Goal: Communication & Community: Answer question/provide support

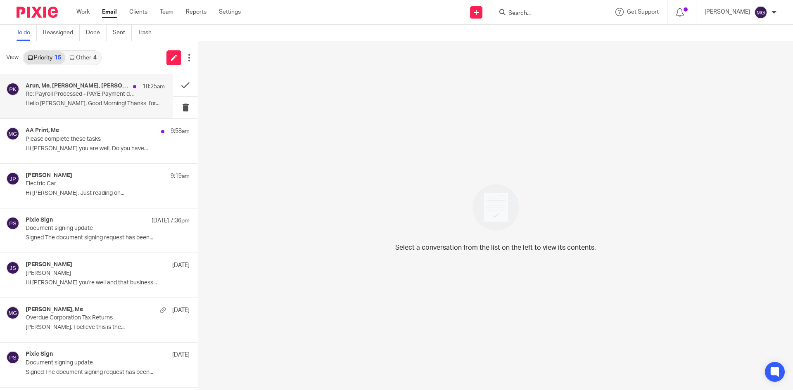
click at [109, 89] on h4 "Arun, Me, Vanraj Rajshakha, pansy khurana" at bounding box center [77, 86] width 103 height 7
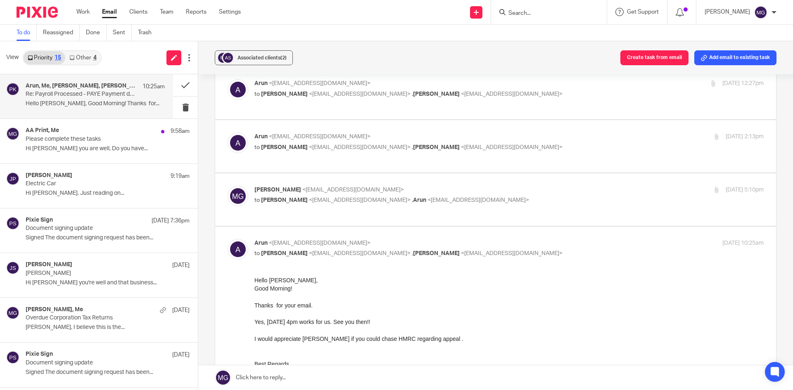
scroll to position [372, 0]
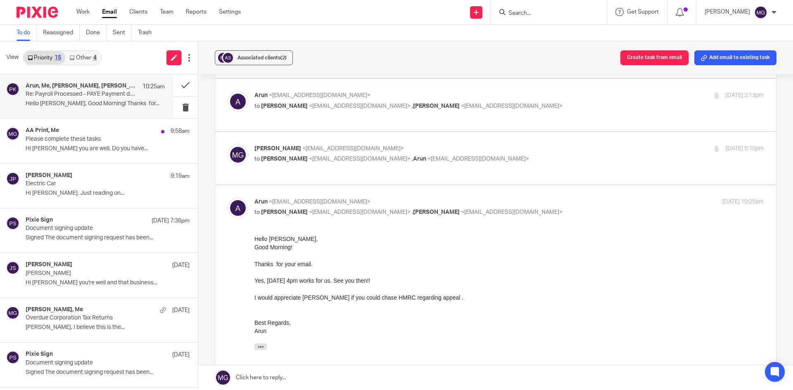
click at [121, 59] on div "View Priority 15 Other 4" at bounding box center [99, 57] width 198 height 33
click at [109, 147] on p "Hi Mason, Hope you are well, Do you have..." at bounding box center [95, 148] width 139 height 7
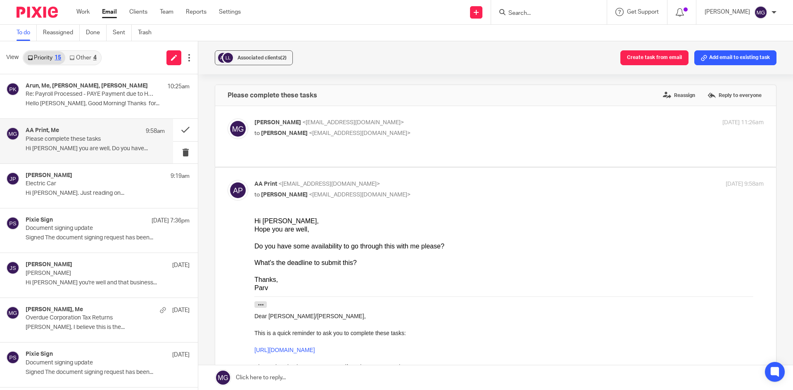
scroll to position [0, 0]
click at [403, 131] on p "to Hardeep Mahal <info@aaprint.co.uk>" at bounding box center [424, 133] width 340 height 9
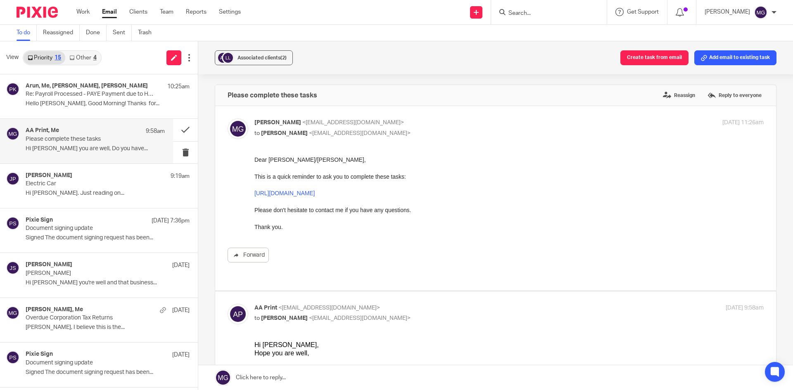
click at [403, 131] on p "to Hardeep Mahal <info@aaprint.co.uk>" at bounding box center [424, 133] width 340 height 9
click at [404, 131] on p "to Hardeep Mahal <info@aaprint.co.uk>" at bounding box center [424, 133] width 340 height 9
click at [359, 128] on div "Mason Graves <mgraves@taxassist.co.uk> to Hardeep Mahal <info@aaprint.co.uk>" at bounding box center [424, 128] width 340 height 19
checkbox input "false"
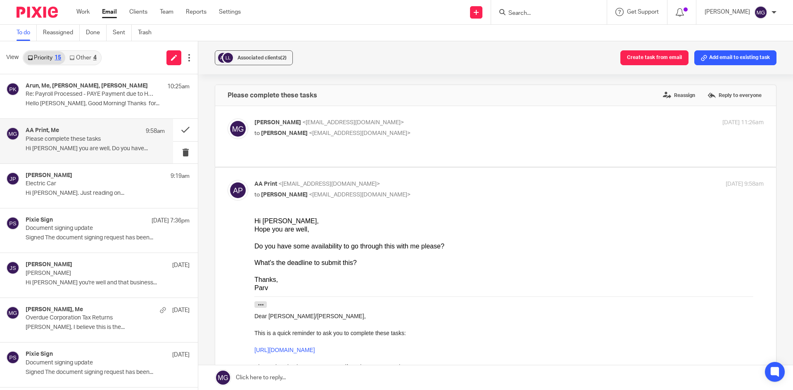
click at [535, 12] on input "Search" at bounding box center [545, 13] width 74 height 7
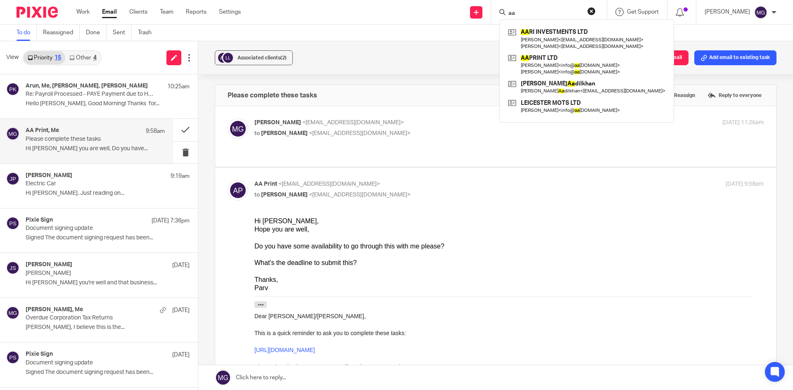
type input "aa"
drag, startPoint x: 402, startPoint y: 45, endPoint x: 453, endPoint y: 46, distance: 51.2
click at [408, 45] on div "Associated clients (2) Create task from email Add email to existing task" at bounding box center [495, 57] width 595 height 33
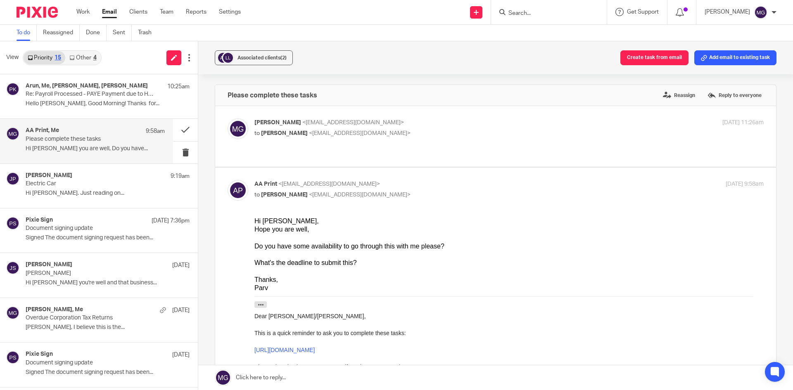
click at [573, 12] on input "Search" at bounding box center [545, 13] width 74 height 7
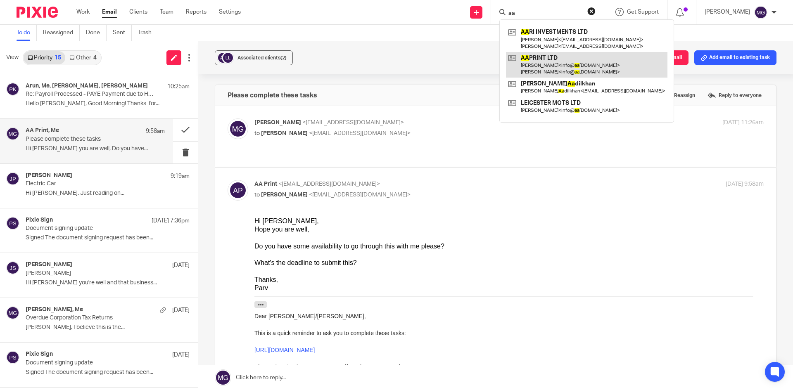
type input "aa"
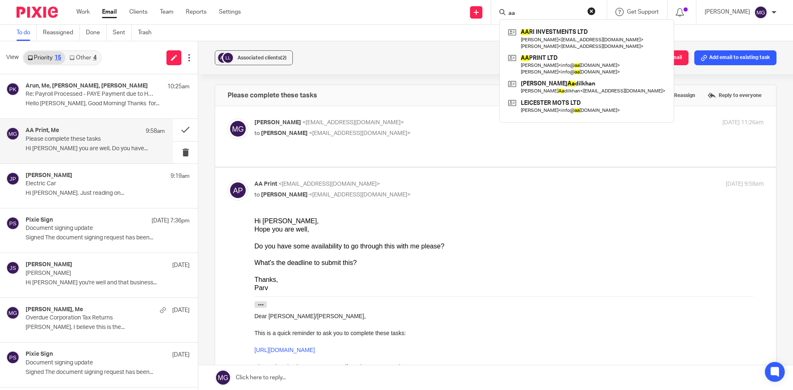
click at [318, 383] on link at bounding box center [495, 378] width 595 height 25
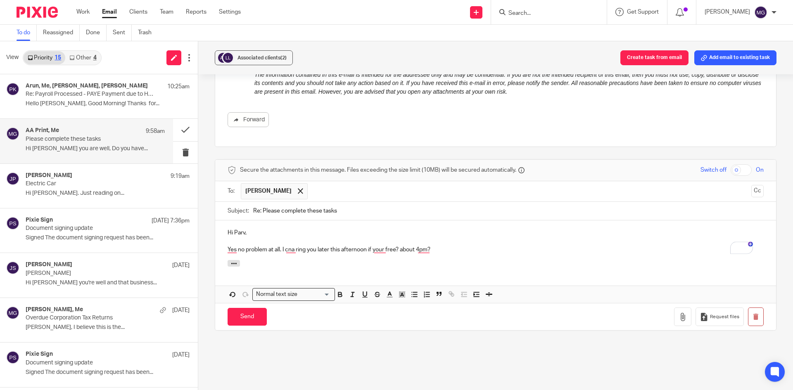
click at [404, 246] on p "Yes no problem at all. I cna ring you later this afternoon if your free? about …" at bounding box center [496, 250] width 536 height 8
click at [346, 267] on div "Attachments" at bounding box center [495, 268] width 561 height 17
click at [433, 249] on div "Hi Parv, Yes, no problem at all. I can ring you later this afternoon if you're …" at bounding box center [495, 241] width 561 height 40
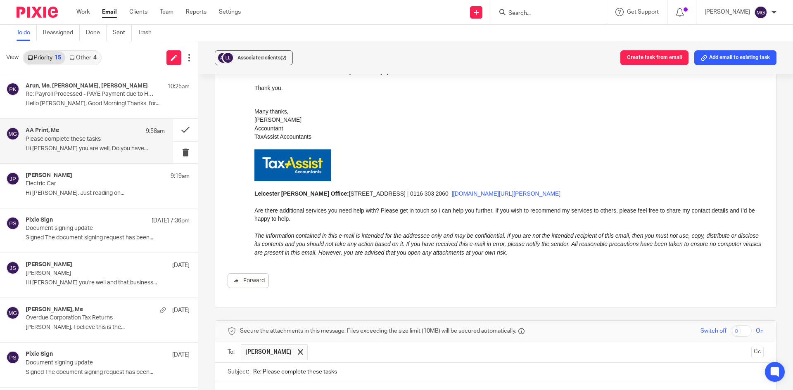
scroll to position [374, 0]
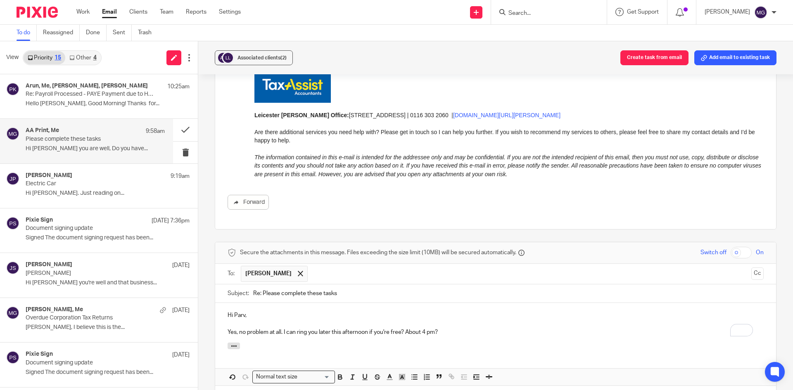
click at [265, 303] on div "Hi Parv, Yes, no problem at all. I can ring you later this afternoon if you're …" at bounding box center [495, 323] width 561 height 40
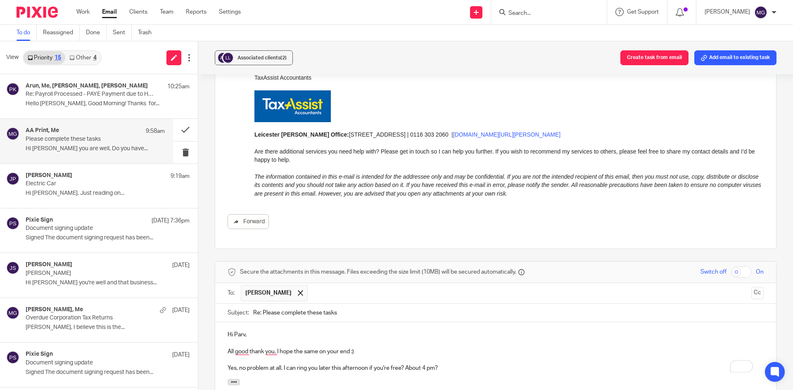
scroll to position [457, 0]
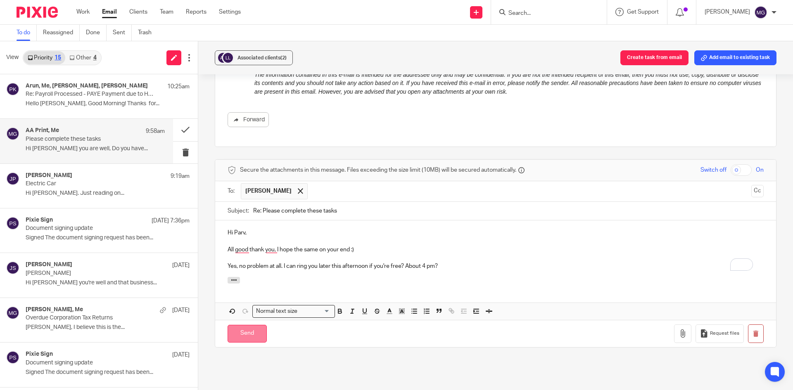
click at [261, 331] on input "Send" at bounding box center [247, 334] width 39 height 18
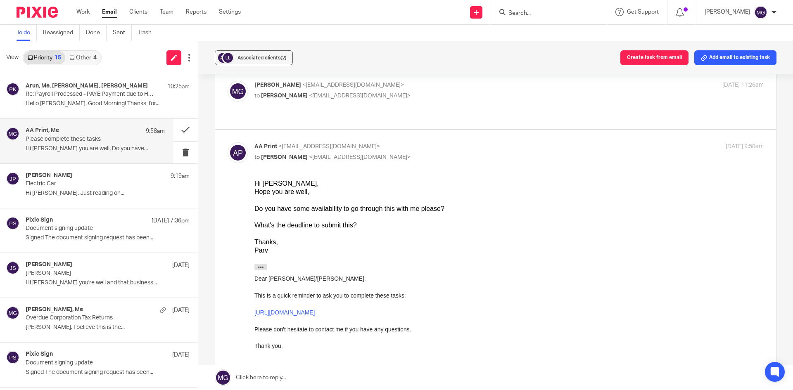
scroll to position [23, 0]
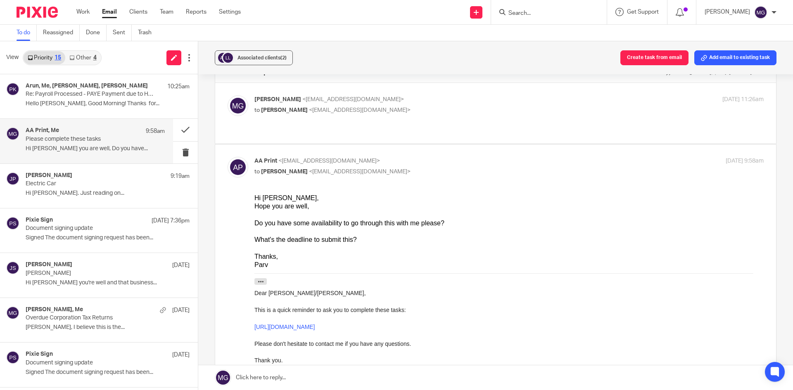
click at [366, 62] on div "Associated clients (2) Create task from email Add email to existing task" at bounding box center [495, 57] width 595 height 33
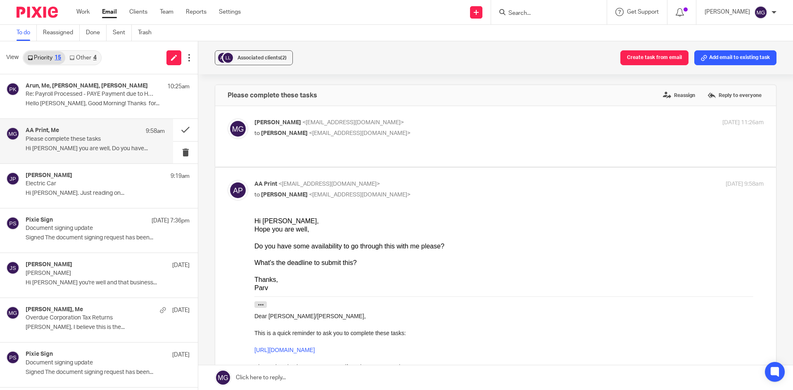
click at [321, 56] on div "Associated clients (2) Create task from email Add email to existing task" at bounding box center [495, 57] width 595 height 33
click at [74, 55] on icon at bounding box center [71, 57] width 5 height 5
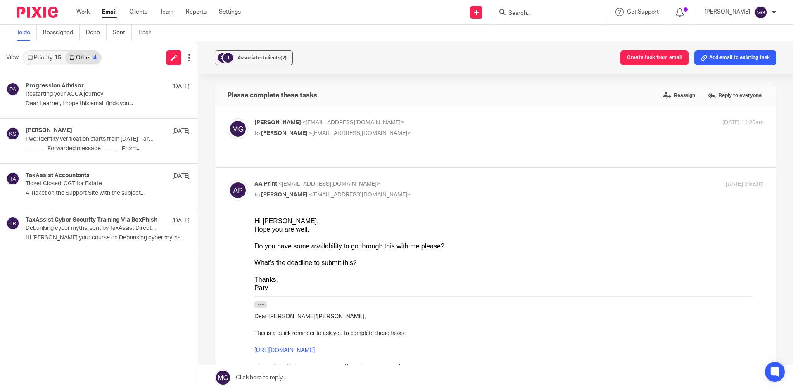
click at [47, 57] on link "Priority 15" at bounding box center [45, 57] width 42 height 13
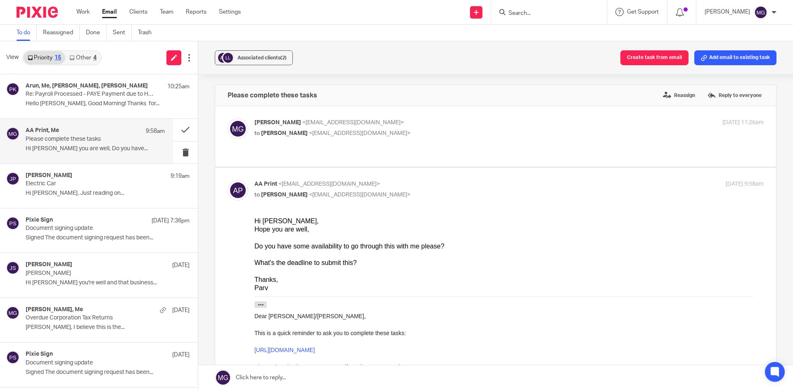
click at [399, 67] on div "Associated clients (2) Create task from email Add email to existing task" at bounding box center [495, 57] width 595 height 33
click at [360, 66] on div "Associated clients (2) Create task from email Add email to existing task" at bounding box center [495, 57] width 595 height 33
click at [538, 17] on form at bounding box center [552, 12] width 88 height 10
click at [539, 11] on input "Search" at bounding box center [545, 13] width 74 height 7
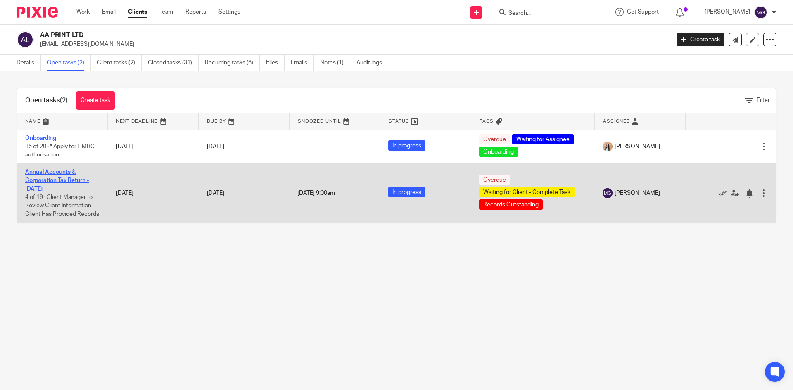
click at [43, 183] on link "Annual Accounts & Corporation Tax Return - [DATE]" at bounding box center [57, 180] width 64 height 23
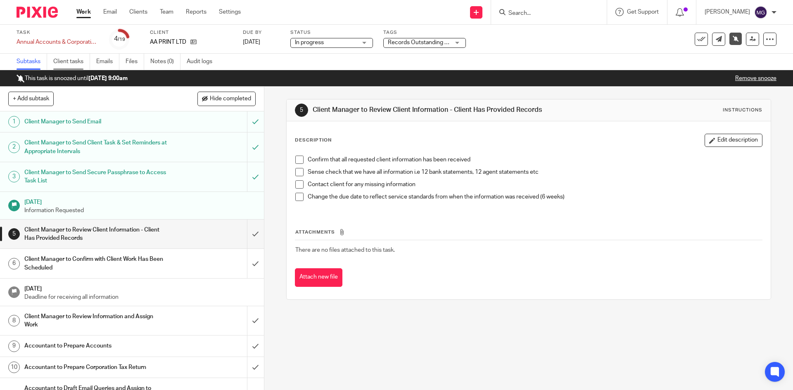
click at [72, 60] on link "Client tasks" at bounding box center [71, 62] width 37 height 16
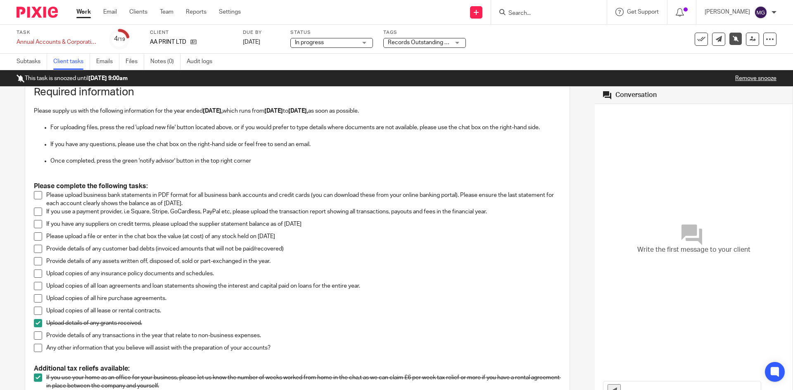
scroll to position [124, 0]
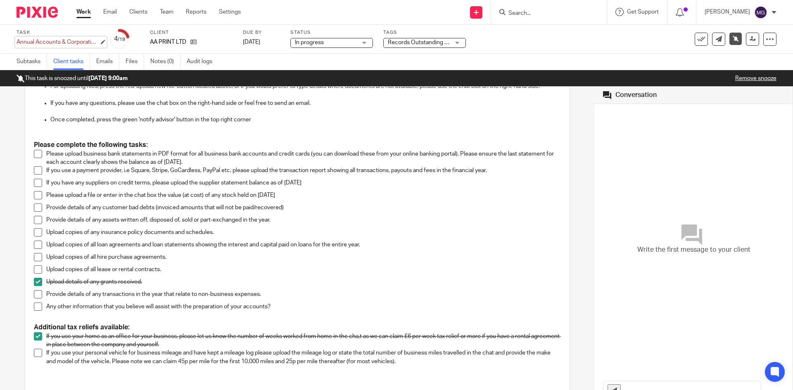
click at [83, 38] on div "Annual Accounts & Corporation Tax Return - [DATE] Save Annual Accounts & Corpor…" at bounding box center [58, 42] width 83 height 8
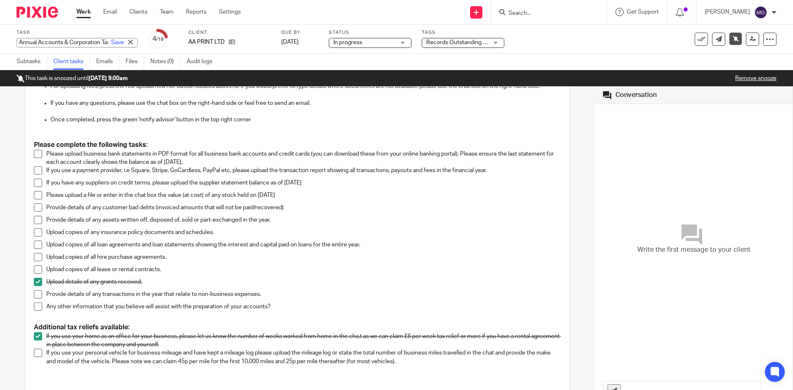
click at [64, 40] on input "Annual Accounts & Corporation Tax Return - [DATE]" at bounding box center [77, 43] width 121 height 10
drag, startPoint x: 64, startPoint y: 42, endPoint x: 178, endPoint y: 40, distance: 114.4
click at [178, 40] on div "Task Annual Accounts & Corporation Tax Return - [DATE] Save Annual Accounts & C…" at bounding box center [333, 39] width 633 height 20
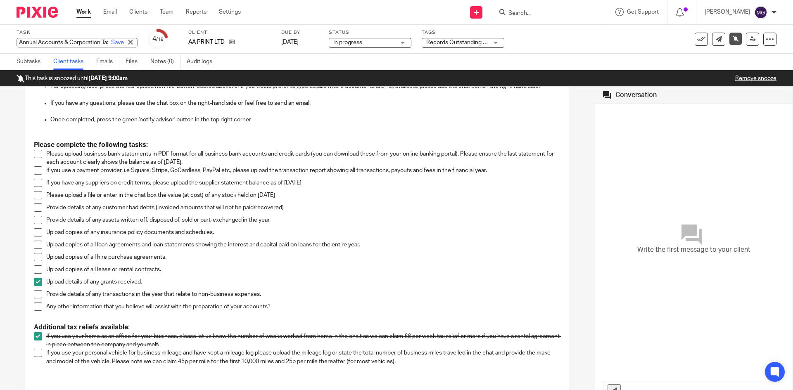
click at [242, 27] on div "Task Annual Accounts & Corporation Tax Return - [DATE] Save Annual Accounts & C…" at bounding box center [396, 39] width 793 height 29
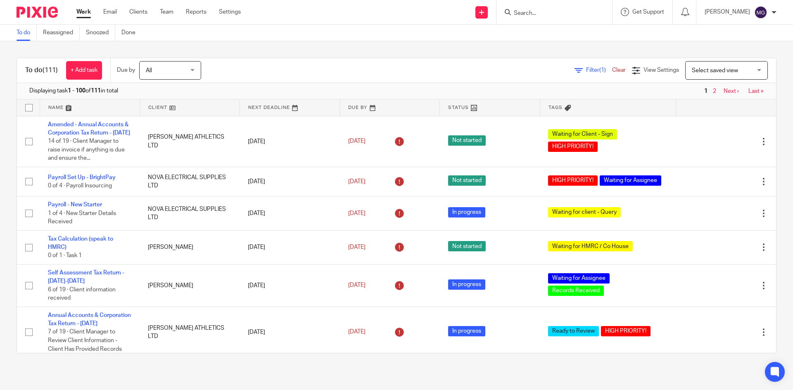
click at [376, 39] on div "To do Reassigned Snoozed Done" at bounding box center [396, 33] width 793 height 17
click at [181, 49] on div "To do (111) + Add task Due by All All Today Tomorrow This week Next week This m…" at bounding box center [396, 205] width 793 height 329
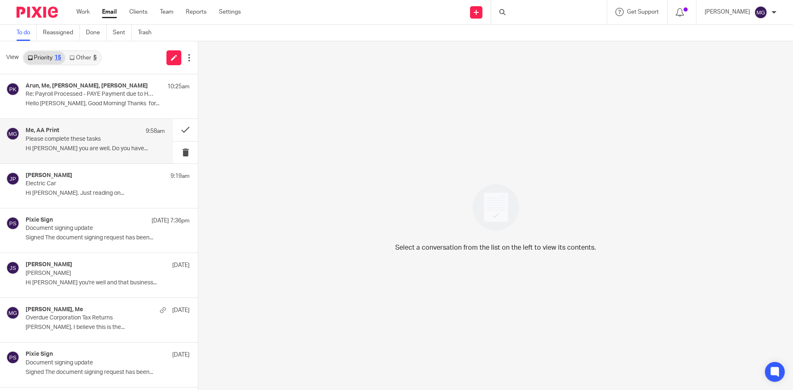
click at [65, 140] on p "Please complete these tasks" at bounding box center [82, 139] width 112 height 7
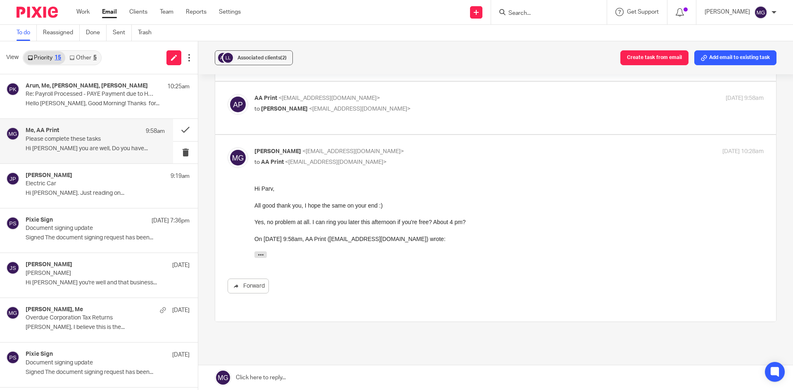
scroll to position [101, 0]
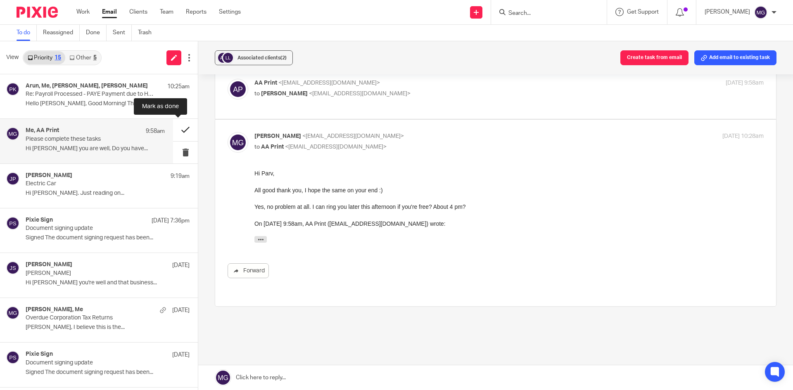
click at [183, 130] on button at bounding box center [185, 130] width 25 height 22
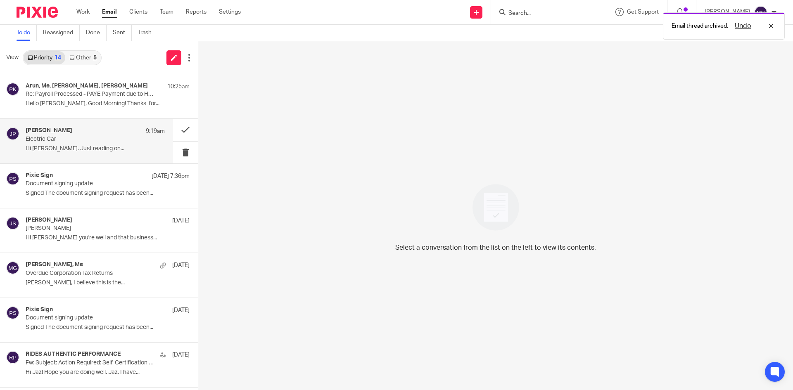
click at [67, 154] on div "[PERSON_NAME] 9:19am Electric Car Hi [PERSON_NAME]. Just reading on..." at bounding box center [95, 141] width 139 height 28
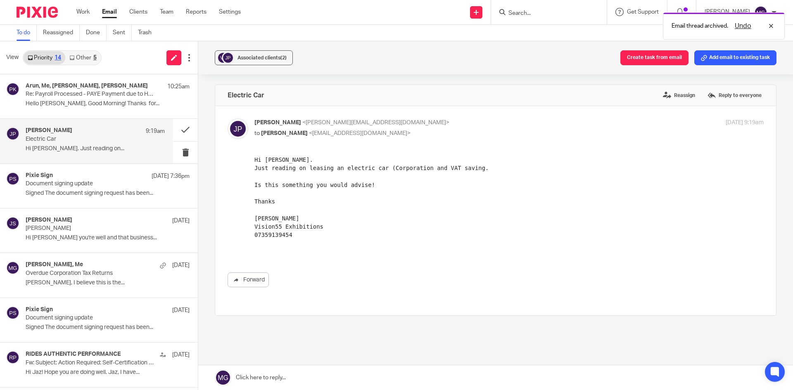
scroll to position [0, 0]
click at [78, 96] on p "Re: Payroll Processed - PAYE Payment due to HMRC" at bounding box center [82, 94] width 112 height 7
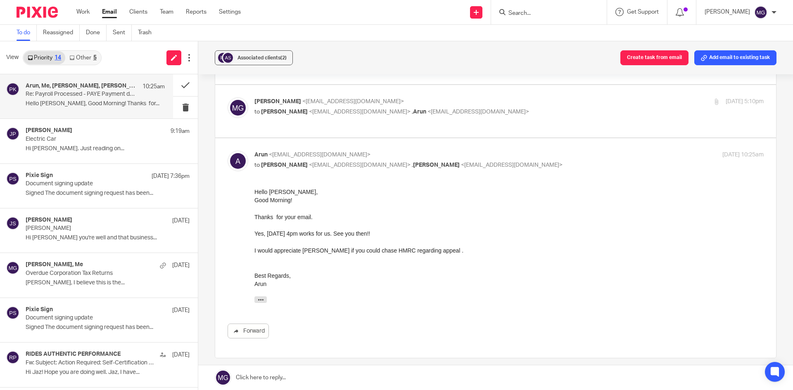
scroll to position [379, 0]
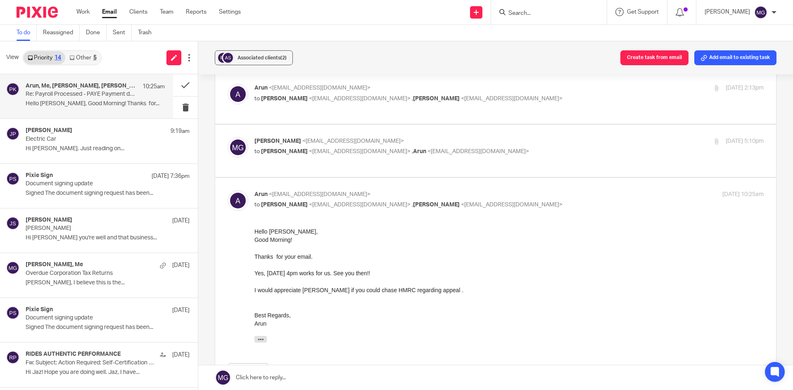
click at [557, 331] on div "Hello Mason, Good Morning! Thanks for your email. Yes, Friday 4pm works for us.…" at bounding box center [508, 286] width 509 height 119
click at [553, 306] on div at bounding box center [508, 306] width 509 height 8
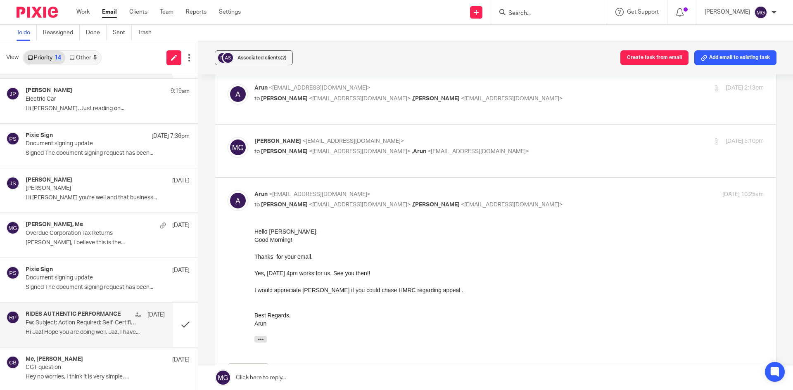
scroll to position [124, 0]
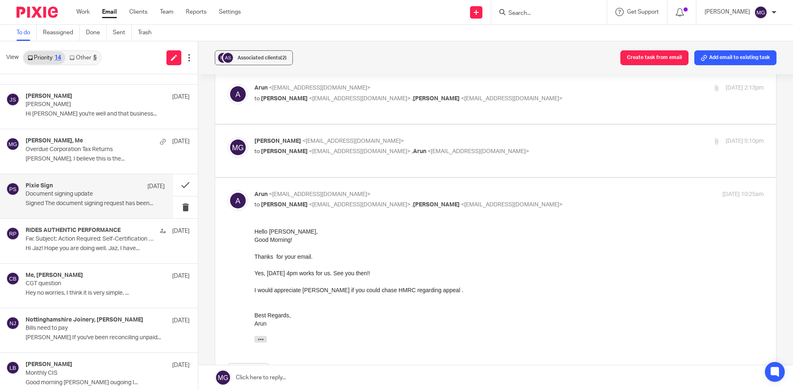
click at [88, 205] on p "Signed The document signing request has been..." at bounding box center [95, 203] width 139 height 7
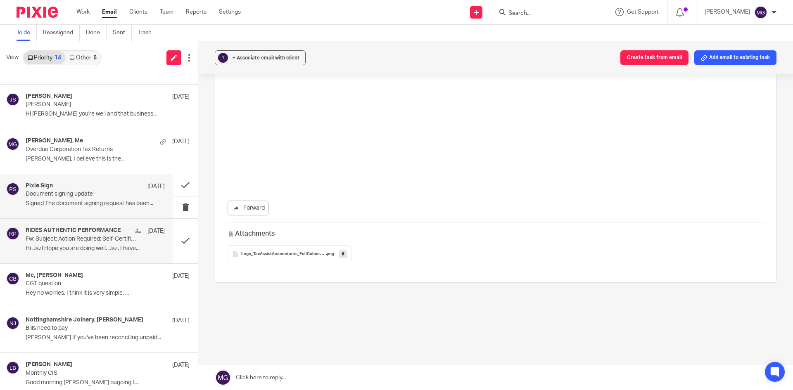
scroll to position [0, 0]
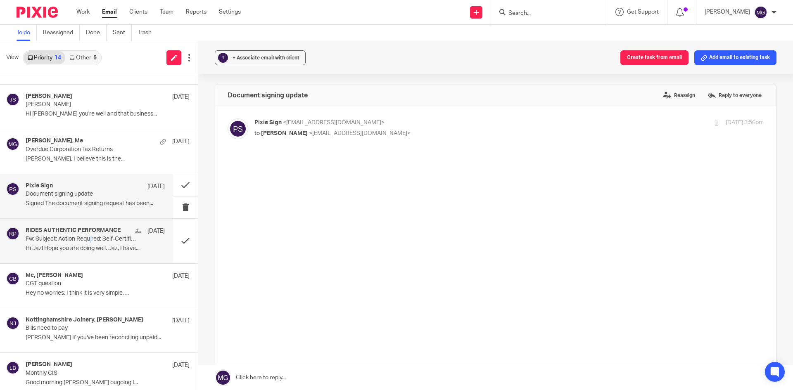
click at [91, 237] on p "Fw: Subject: Action Required: Self-Certification Form Submission" at bounding box center [82, 239] width 112 height 7
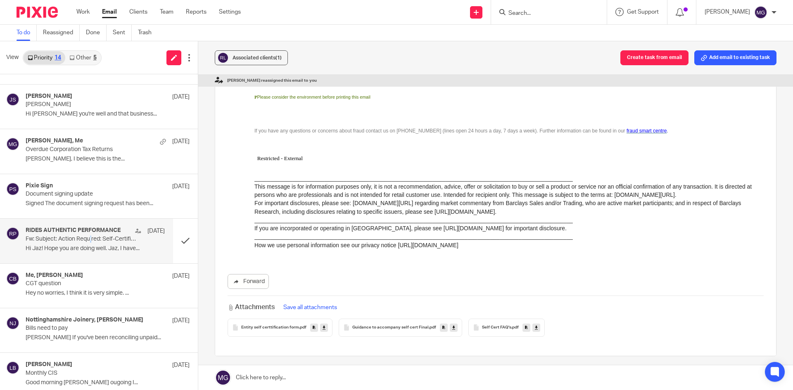
scroll to position [578, 0]
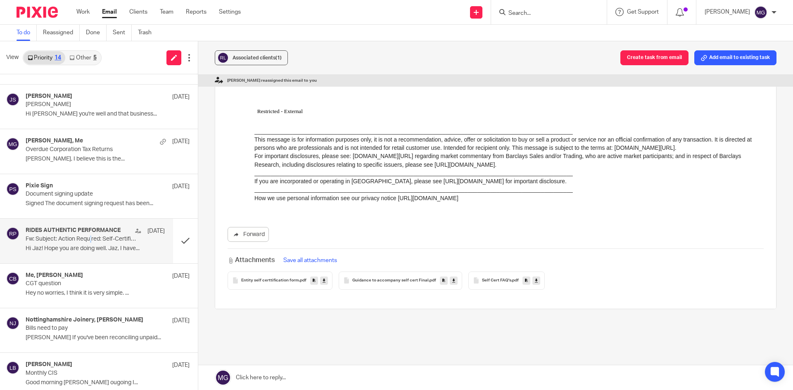
click at [284, 279] on span "Entity self certtification form" at bounding box center [270, 280] width 58 height 5
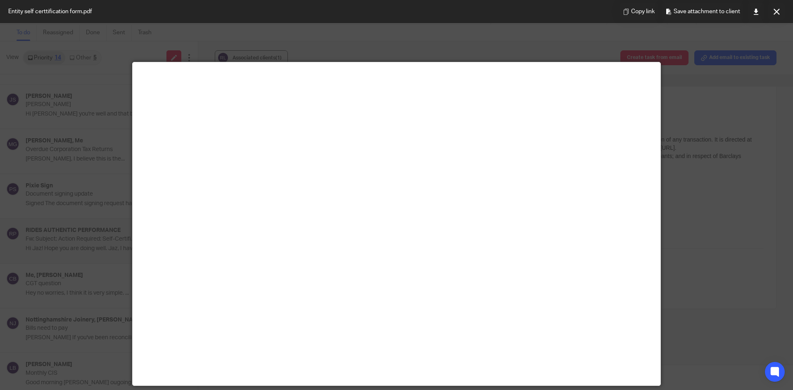
click at [514, 168] on main at bounding box center [397, 223] width 528 height 323
click at [770, 11] on button at bounding box center [776, 11] width 17 height 17
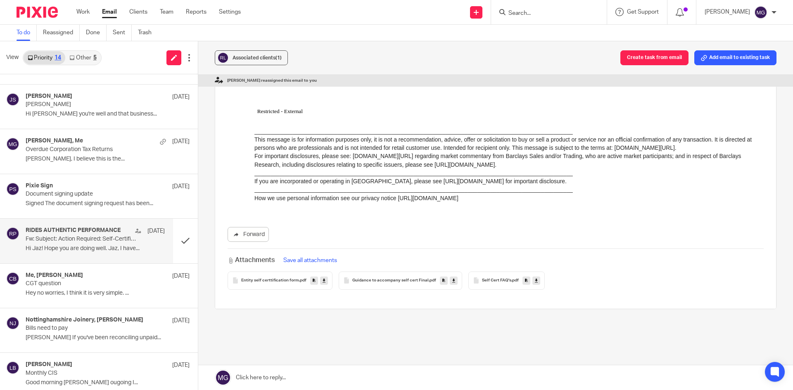
click at [396, 287] on div "Guidance to accompany self cert Final .pdf" at bounding box center [401, 281] width 124 height 18
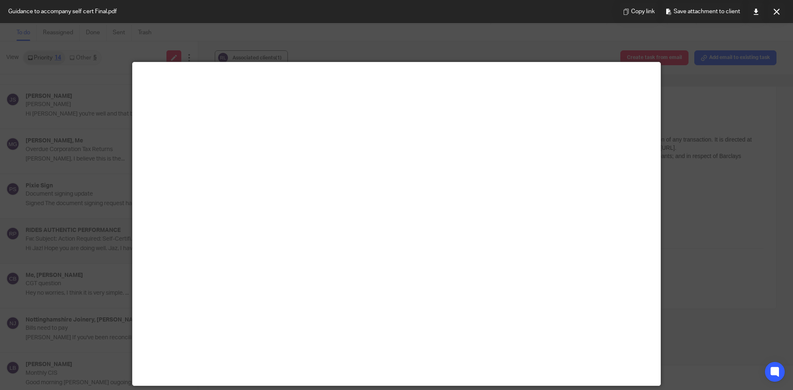
click at [453, 190] on main at bounding box center [397, 223] width 528 height 323
click at [774, 9] on icon at bounding box center [777, 12] width 6 height 6
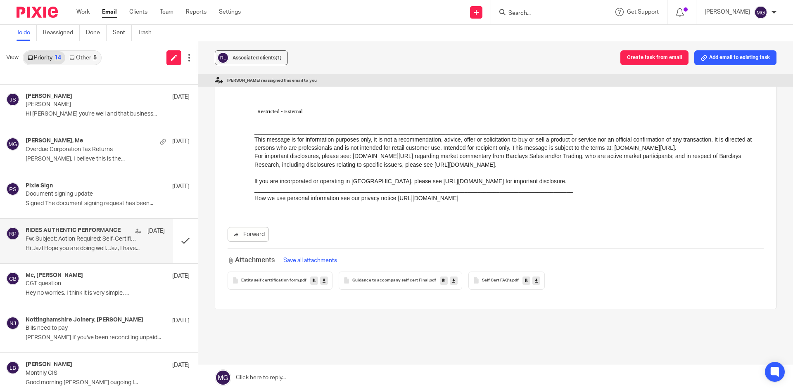
click at [497, 288] on div "Self Cert FAQ's .pdf" at bounding box center [506, 281] width 76 height 18
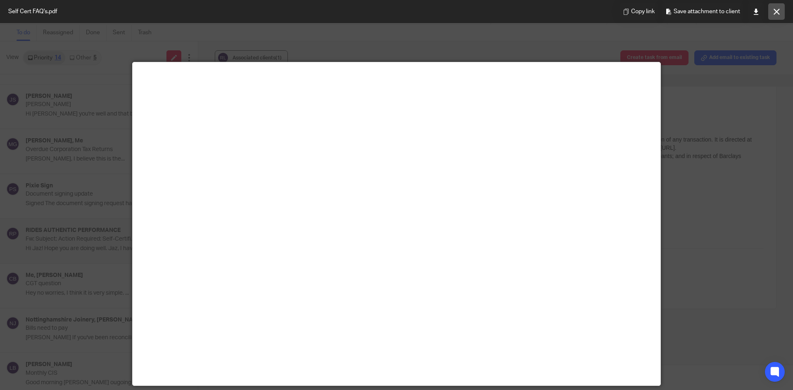
click at [774, 12] on icon at bounding box center [777, 12] width 6 height 6
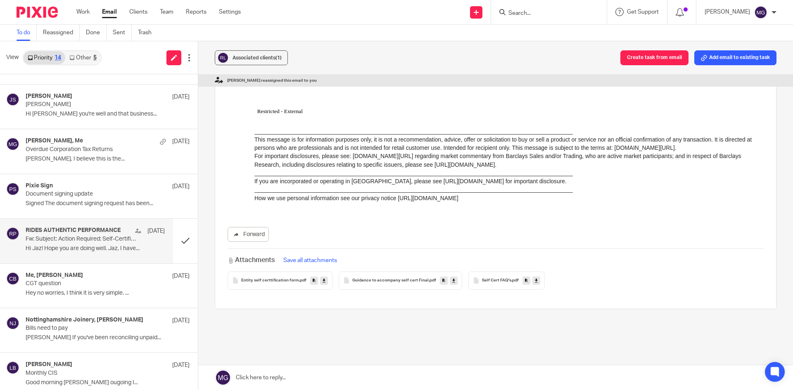
click at [244, 282] on span "Entity self certtification form" at bounding box center [270, 280] width 58 height 5
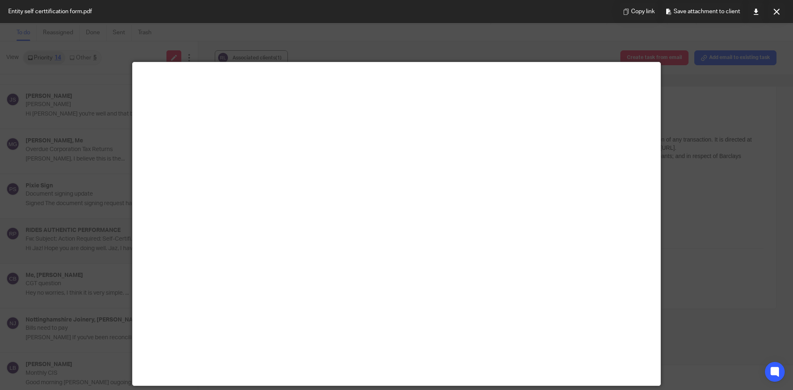
click at [436, 206] on main at bounding box center [397, 223] width 528 height 323
click at [769, 13] on button at bounding box center [776, 11] width 17 height 17
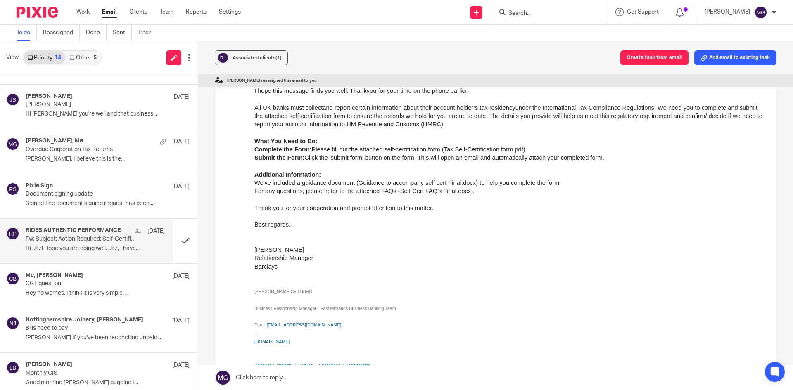
scroll to position [207, 0]
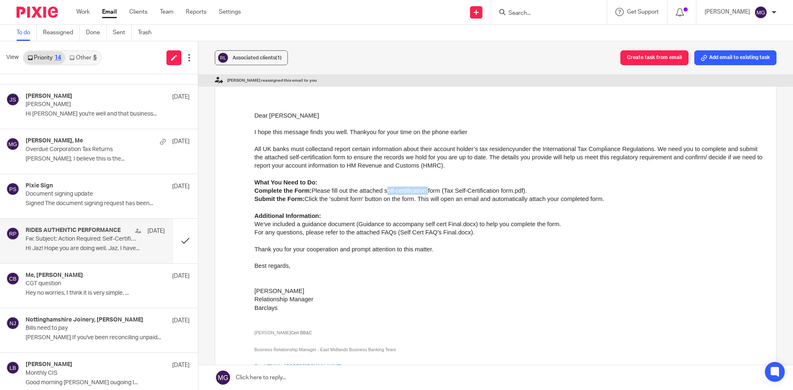
drag, startPoint x: 386, startPoint y: 188, endPoint x: 427, endPoint y: 190, distance: 40.9
click at [427, 190] on li "Complete the Form: Please fill out the attached self-certification form (Tax Se…" at bounding box center [508, 191] width 509 height 8
drag, startPoint x: 447, startPoint y: 188, endPoint x: 515, endPoint y: 186, distance: 68.6
click at [515, 187] on li "Complete the Form: Please fill out the attached self-certification form (Tax Se…" at bounding box center [508, 191] width 509 height 8
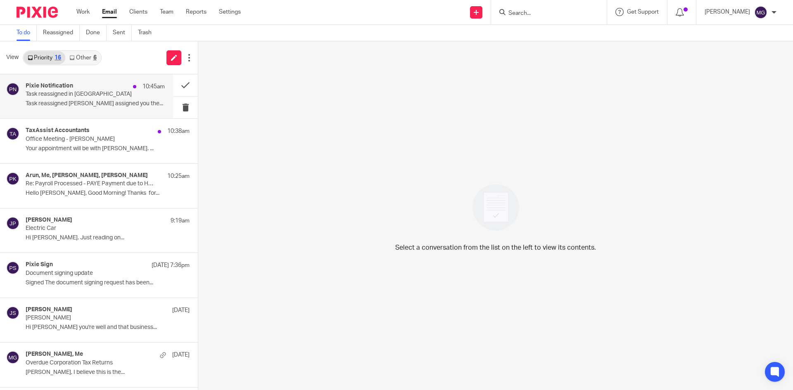
click at [79, 95] on p "Task reassigned in [GEOGRAPHIC_DATA]" at bounding box center [82, 94] width 112 height 7
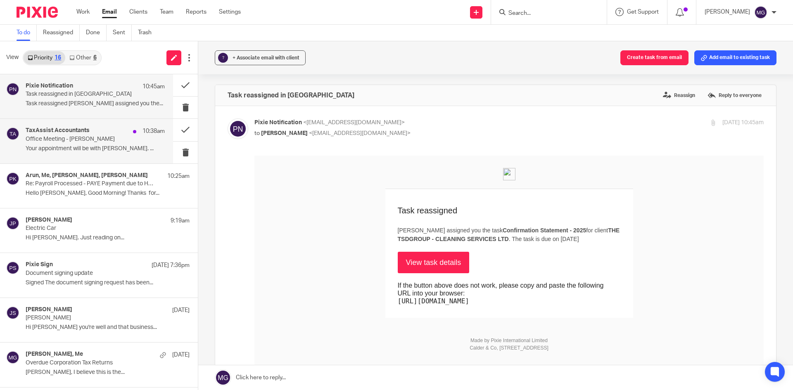
click at [97, 141] on p "Office Meeting - [PERSON_NAME]" at bounding box center [82, 139] width 112 height 7
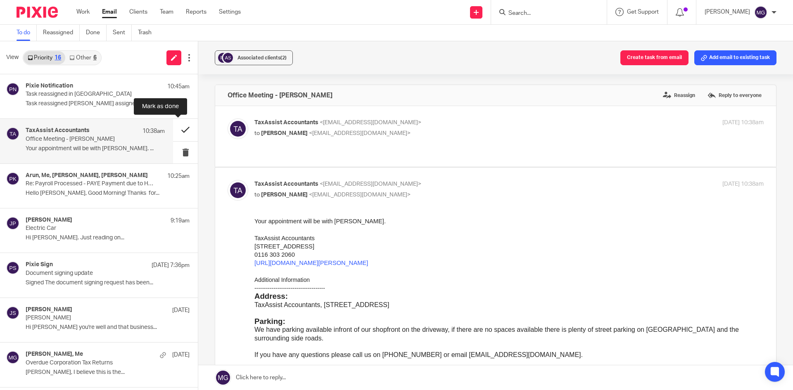
click at [177, 131] on button at bounding box center [185, 130] width 25 height 22
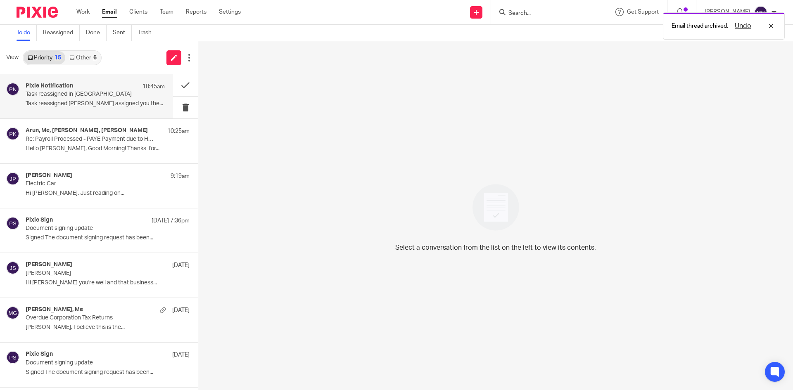
click at [105, 105] on p "Task reassigned [PERSON_NAME] assigned you the..." at bounding box center [95, 103] width 139 height 7
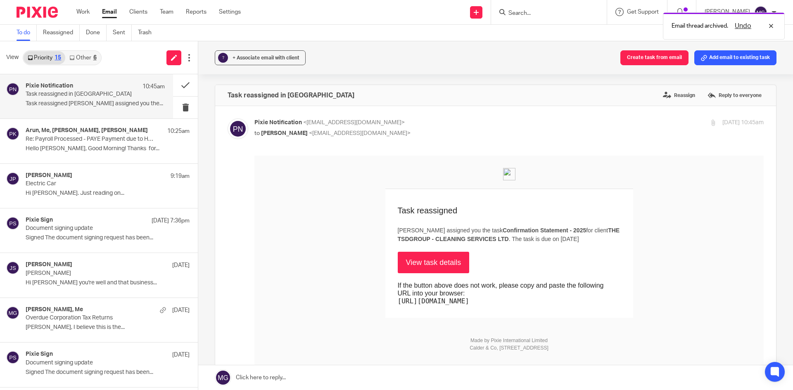
click at [69, 55] on link "Other 6" at bounding box center [82, 57] width 35 height 13
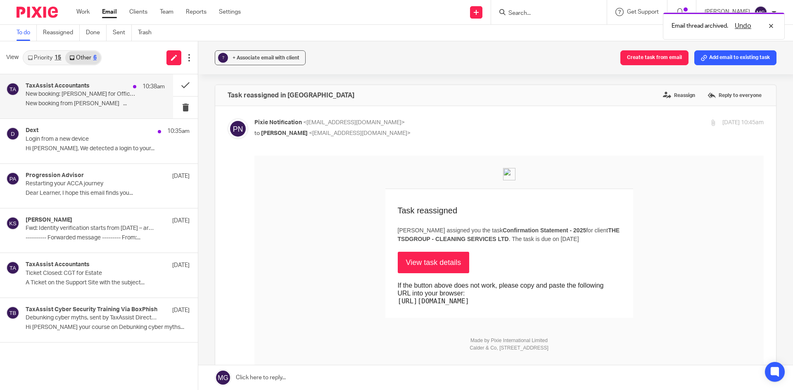
click at [87, 88] on h4 "TaxAssist Accountants" at bounding box center [58, 86] width 64 height 7
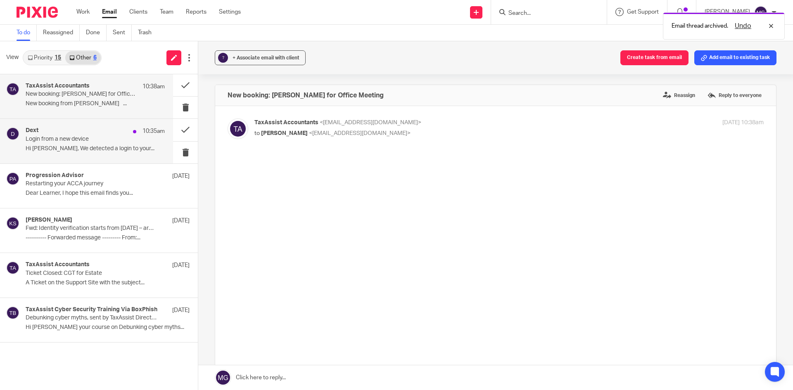
click at [85, 143] on div "Dext 10:35am Login from a new device Hi Mason, We detected a login to your..." at bounding box center [95, 141] width 139 height 28
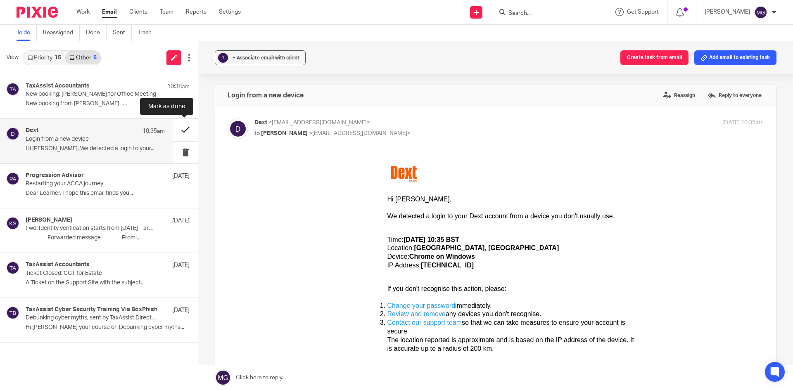
click at [190, 129] on button at bounding box center [185, 130] width 25 height 22
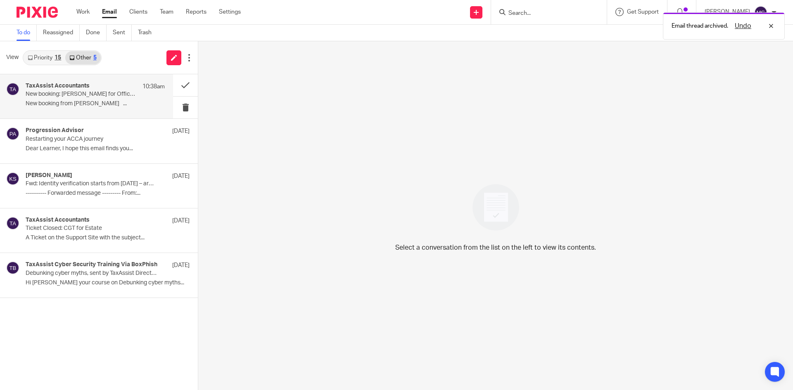
click at [109, 105] on p "New booking from Pansy Khurana ..." at bounding box center [95, 103] width 139 height 7
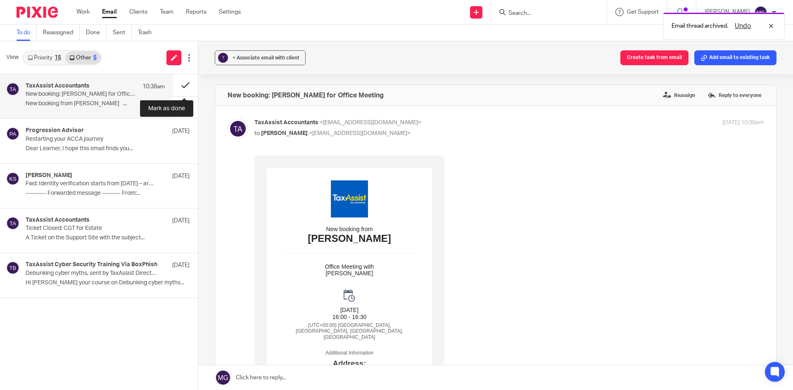
click at [184, 85] on button at bounding box center [185, 85] width 25 height 22
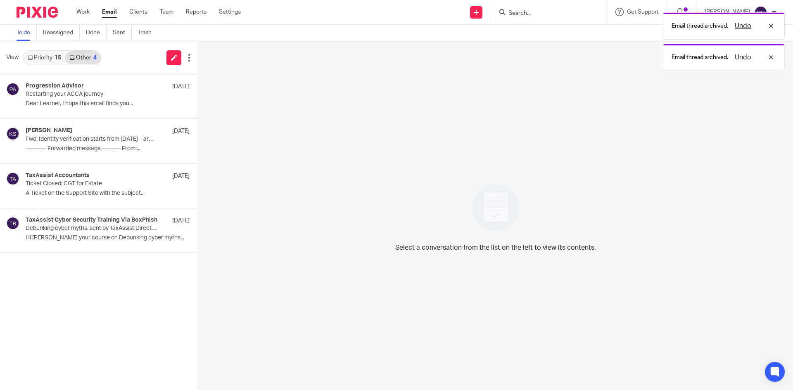
click at [56, 62] on link "Priority 15" at bounding box center [45, 57] width 42 height 13
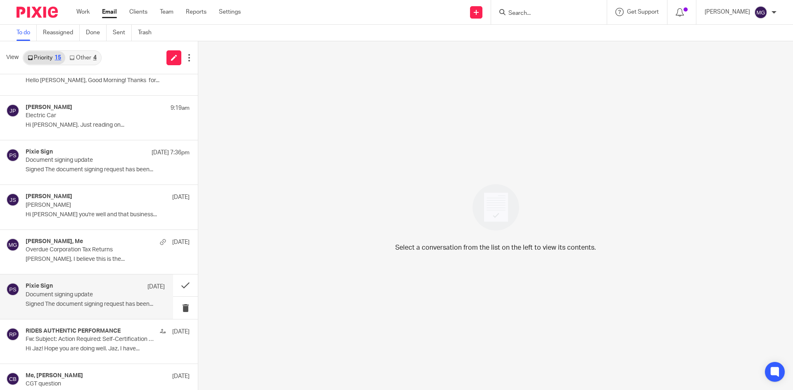
scroll to position [83, 0]
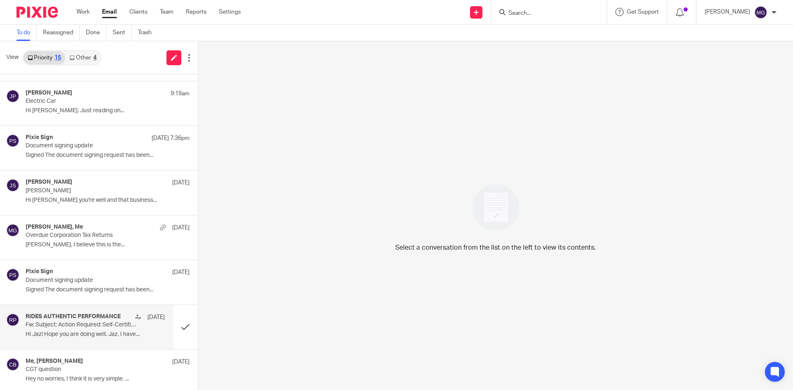
drag, startPoint x: 70, startPoint y: 317, endPoint x: 98, endPoint y: 320, distance: 28.7
click at [69, 315] on h4 "RIDES AUTHENTIC PERFORMANCE" at bounding box center [73, 317] width 95 height 7
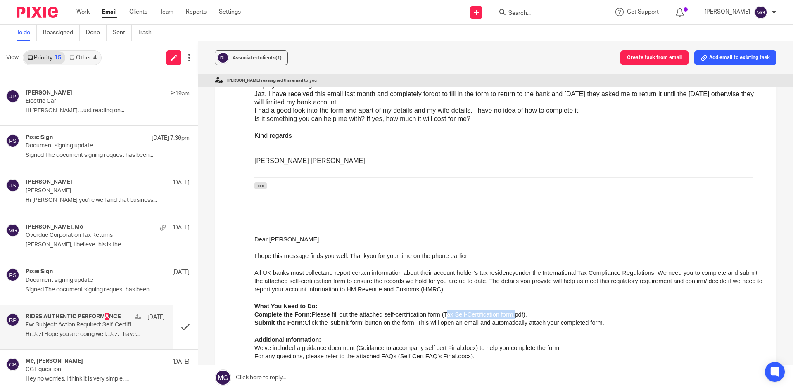
drag, startPoint x: 515, startPoint y: 313, endPoint x: 445, endPoint y: 313, distance: 69.4
click at [445, 313] on li "Complete the Form: Please fill out the attached self-certification form (Tax Se…" at bounding box center [508, 315] width 509 height 8
copy li "Tax Self-Certification form"
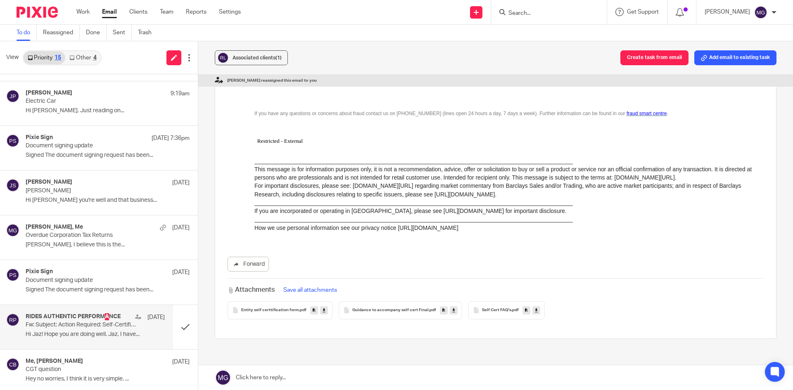
scroll to position [598, 0]
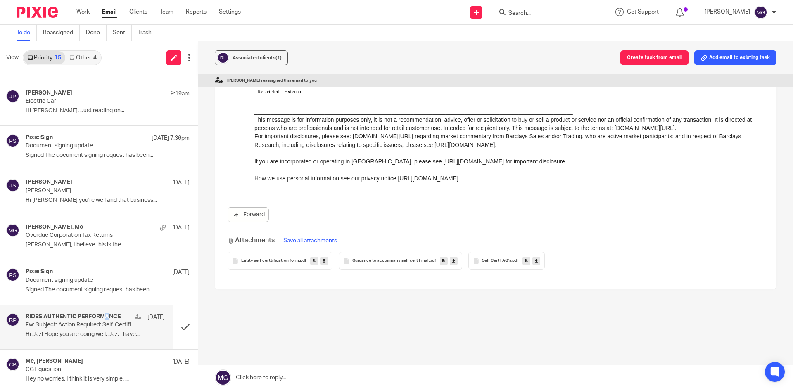
click at [272, 266] on div "Entity self certtification form .pdf" at bounding box center [280, 261] width 105 height 18
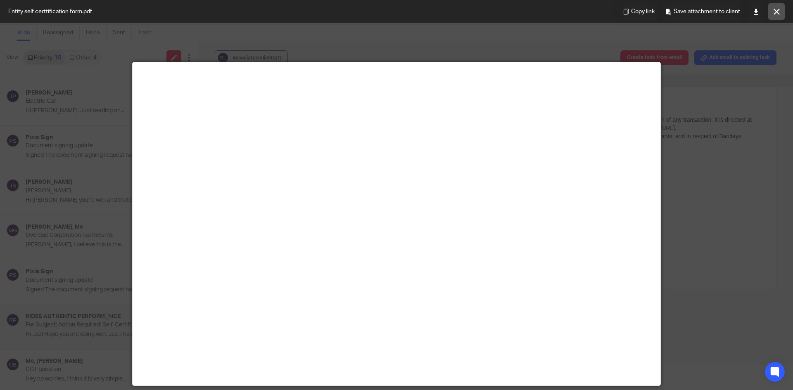
click at [780, 10] on button at bounding box center [776, 11] width 17 height 17
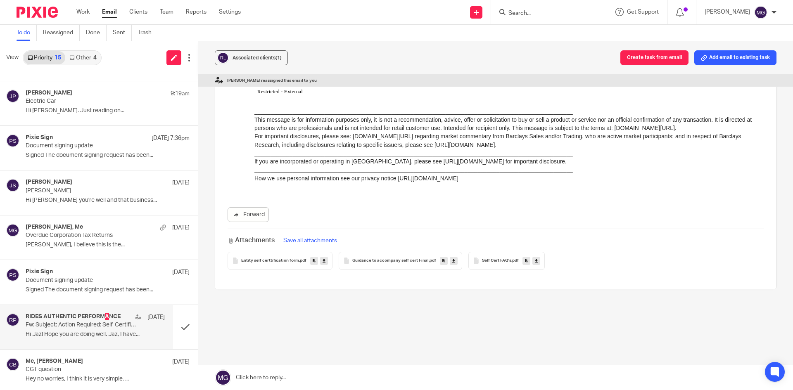
click at [435, 177] on p "How we use personal information see our privacy notice [URL][DOMAIN_NAME]" at bounding box center [508, 178] width 509 height 8
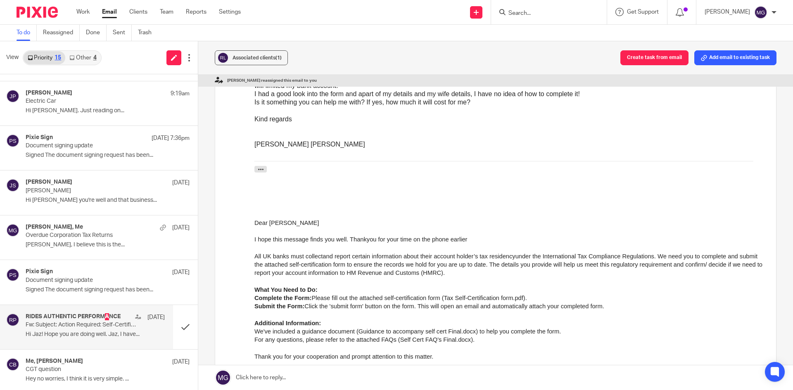
scroll to position [20, 0]
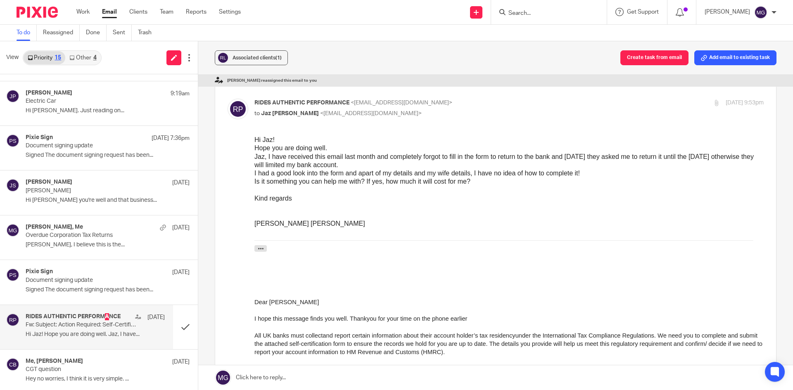
click at [273, 221] on div "[PERSON_NAME] [PERSON_NAME]" at bounding box center [508, 224] width 509 height 8
copy div "[PERSON_NAME]"
click at [285, 387] on link at bounding box center [495, 378] width 595 height 25
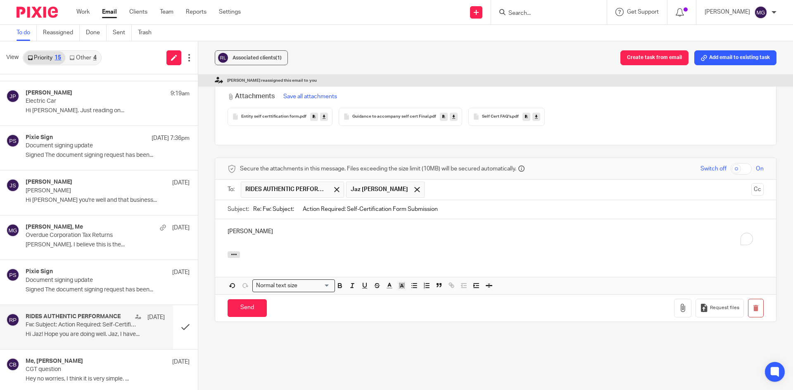
scroll to position [0, 0]
click at [228, 228] on p "hi Guilherme," at bounding box center [496, 232] width 536 height 8
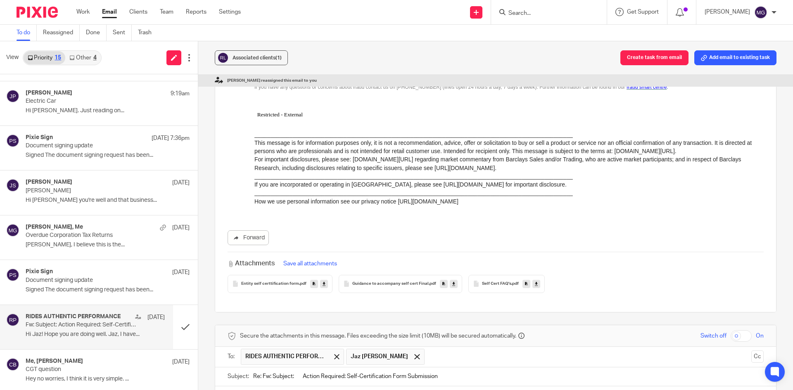
scroll to position [620, 0]
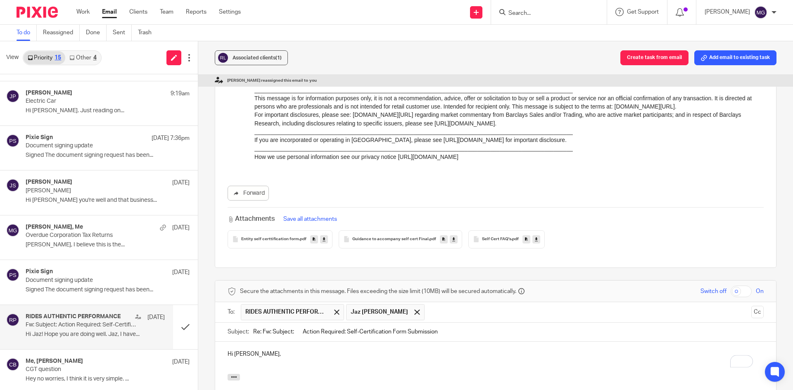
click at [288, 350] on p "Hi [PERSON_NAME]," at bounding box center [496, 354] width 536 height 8
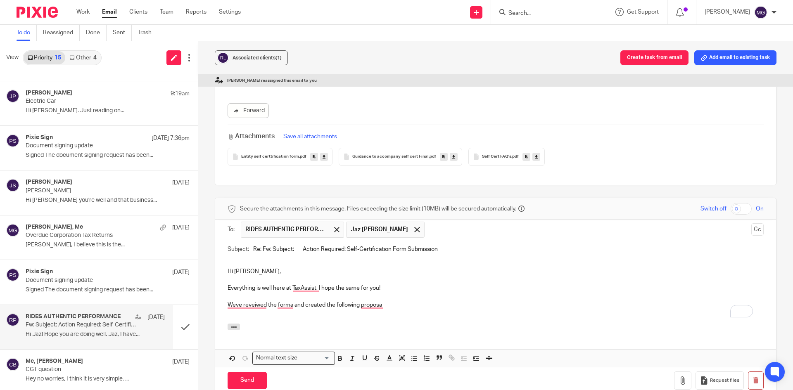
click at [441, 284] on p "Everything is well here at TaxAssist, I hope the same for you!" at bounding box center [496, 288] width 536 height 8
click at [363, 301] on p "We've reviewed the form and created the following proposa" at bounding box center [496, 305] width 536 height 8
click at [416, 301] on p "We've reviewed the form and created the following proposa" at bounding box center [496, 305] width 536 height 8
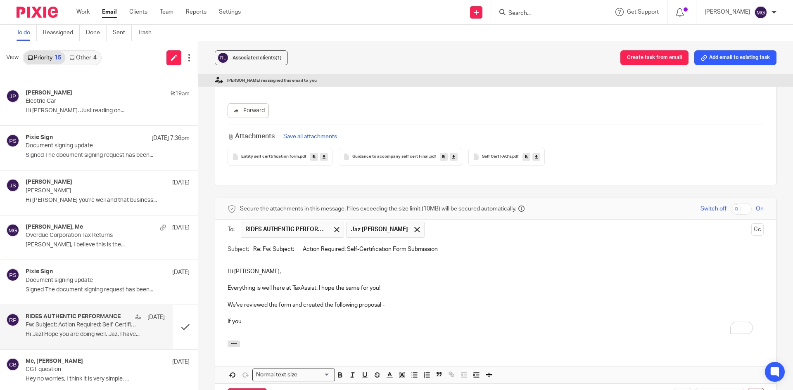
click at [246, 318] on p "If you" at bounding box center [496, 322] width 536 height 8
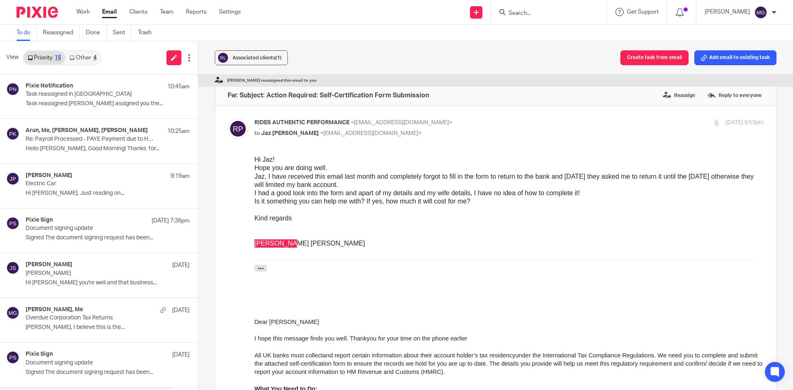
scroll to position [702, 0]
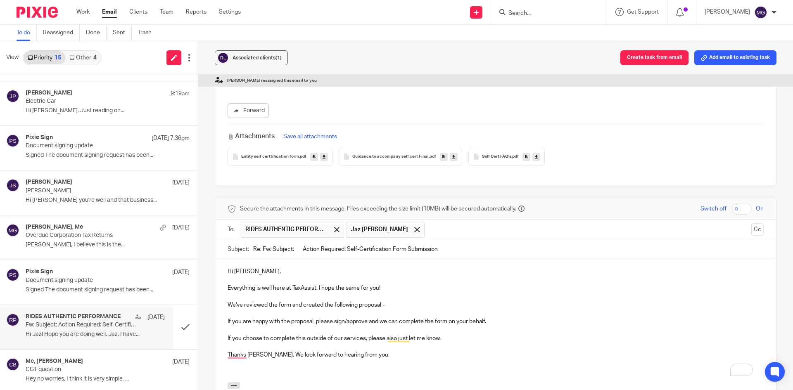
click at [503, 318] on p "If you are happy with the proposal, please sign/approve and we can complete the…" at bounding box center [496, 322] width 536 height 8
click at [421, 301] on p "We've reviewed the form and created the following proposal -" at bounding box center [496, 305] width 536 height 8
click at [487, 268] on p "Hi [PERSON_NAME]," at bounding box center [496, 272] width 536 height 8
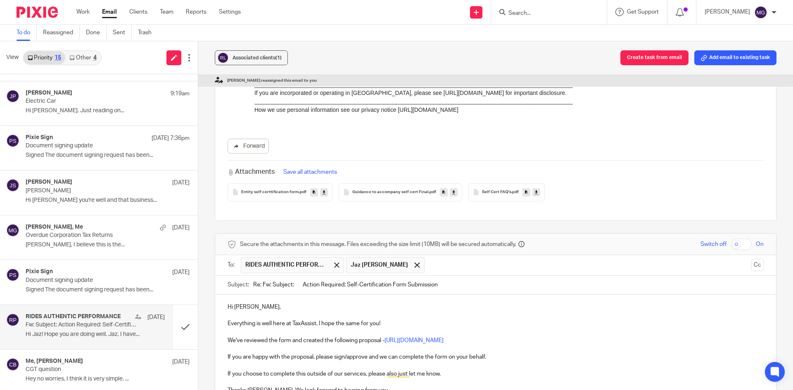
scroll to position [744, 0]
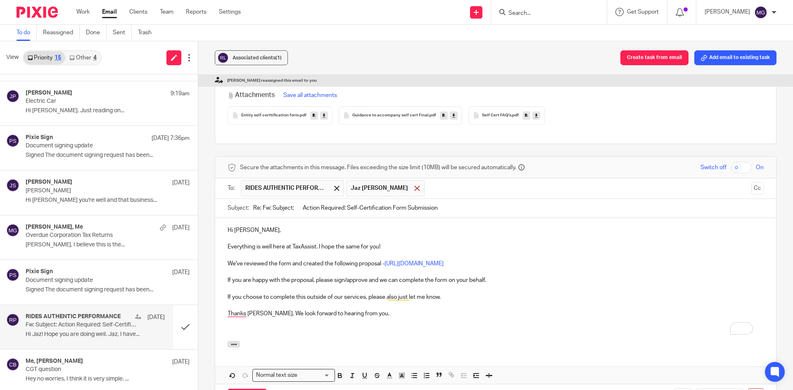
click at [412, 184] on div at bounding box center [417, 188] width 10 height 12
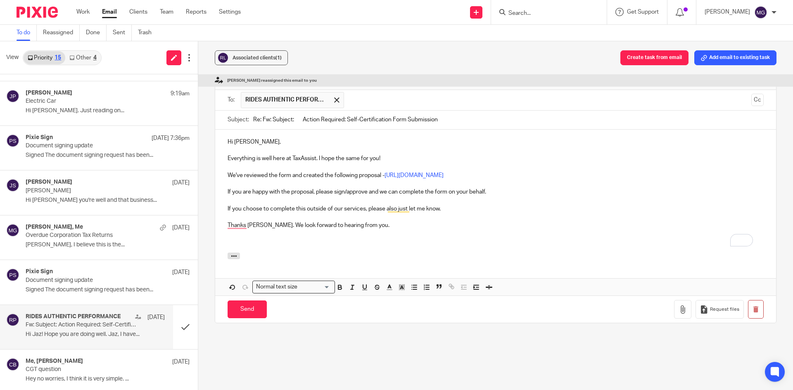
scroll to position [865, 0]
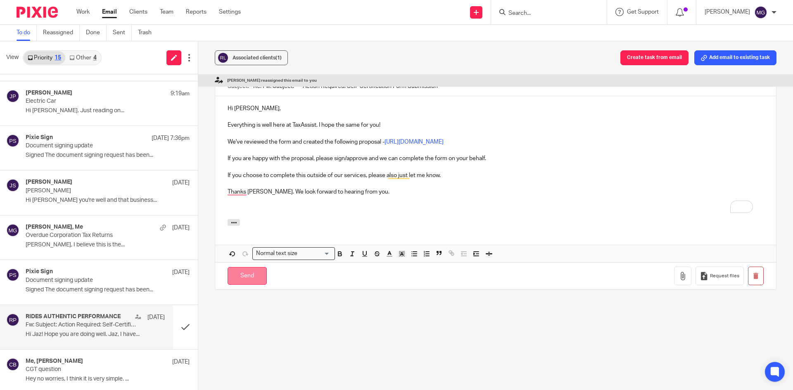
drag, startPoint x: 256, startPoint y: 283, endPoint x: 252, endPoint y: 278, distance: 6.5
click at [252, 278] on div "Secure the attachments in this message. Files exceeding the size limit (10MB) w…" at bounding box center [496, 162] width 562 height 255
click at [263, 281] on div "Send You have unsaved changes Request files" at bounding box center [495, 275] width 561 height 27
click at [260, 275] on input "Send" at bounding box center [247, 276] width 39 height 18
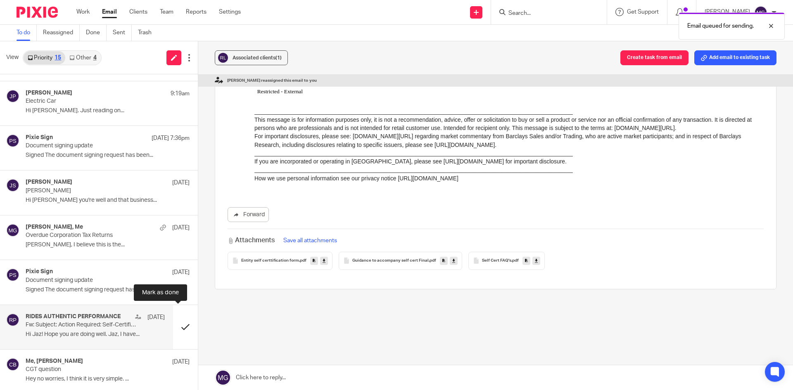
click at [177, 334] on button at bounding box center [185, 327] width 25 height 44
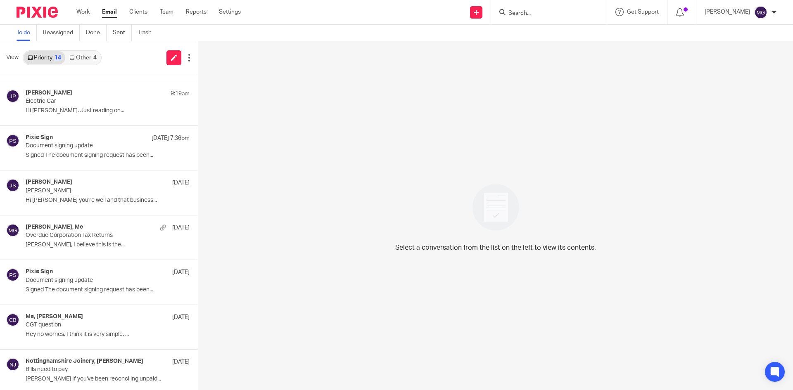
click at [476, 149] on div "Select a conversation from the list on the left to view its contents." at bounding box center [495, 215] width 595 height 349
click at [549, 18] on div at bounding box center [549, 12] width 116 height 24
click at [91, 333] on p "Hey no worries, I think it is very simple. ..." at bounding box center [95, 334] width 139 height 7
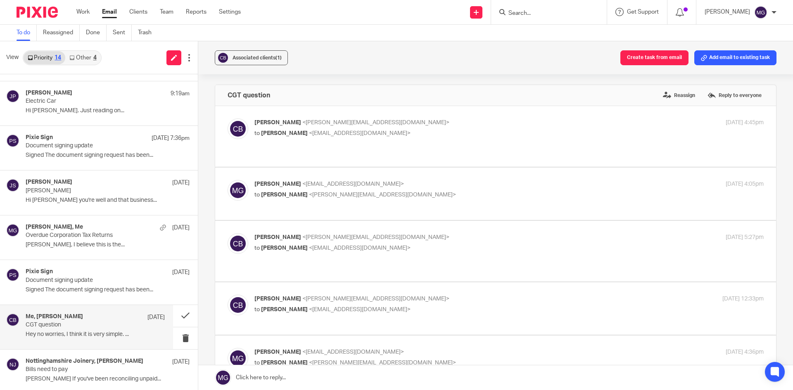
scroll to position [0, 0]
click at [341, 131] on span "<[EMAIL_ADDRESS][DOMAIN_NAME]>" at bounding box center [360, 134] width 102 height 6
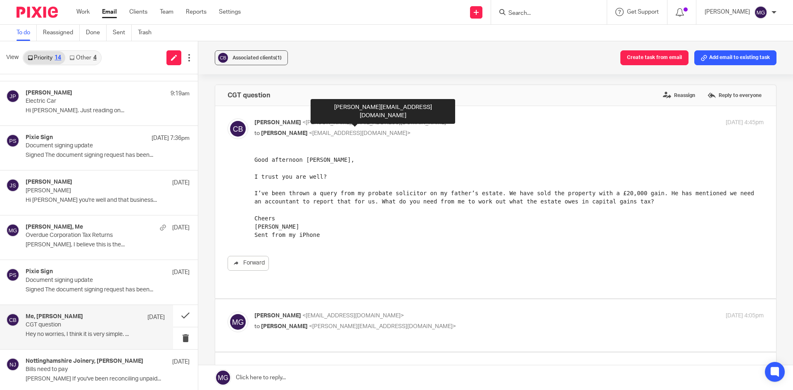
click at [392, 123] on span "<[PERSON_NAME][EMAIL_ADDRESS][DOMAIN_NAME]>" at bounding box center [375, 123] width 147 height 6
checkbox input "false"
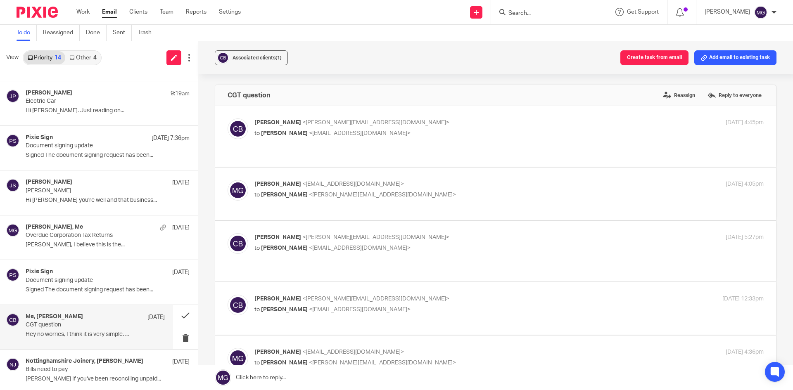
click at [361, 192] on span "<[PERSON_NAME][EMAIL_ADDRESS][DOMAIN_NAME]>" at bounding box center [382, 195] width 147 height 6
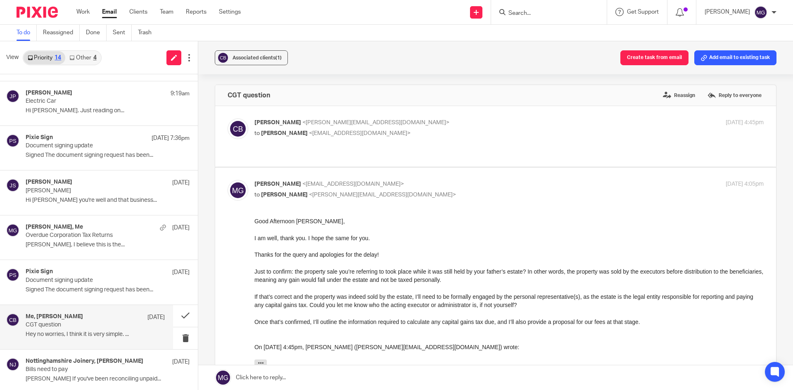
scroll to position [41, 0]
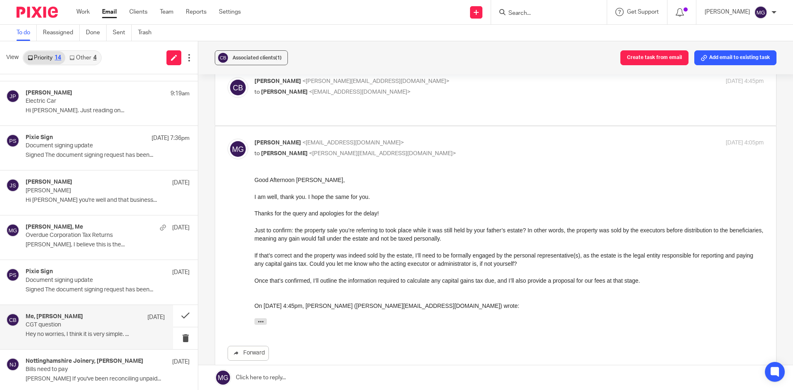
click at [430, 139] on p "[PERSON_NAME] <[EMAIL_ADDRESS][DOMAIN_NAME]>" at bounding box center [424, 143] width 340 height 9
checkbox input "false"
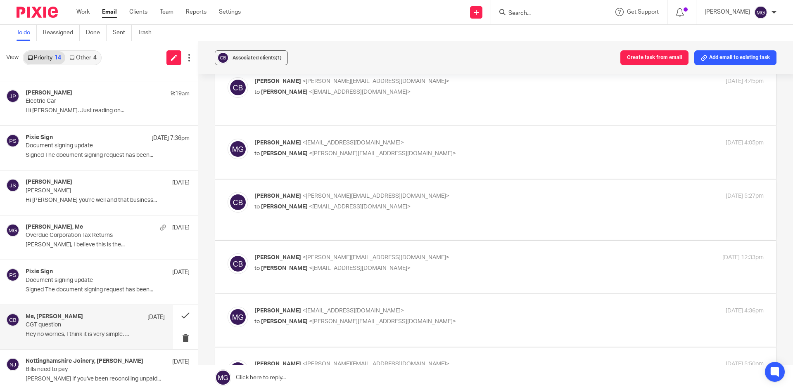
click at [393, 264] on p "to [PERSON_NAME] <[EMAIL_ADDRESS][DOMAIN_NAME]>" at bounding box center [424, 268] width 340 height 9
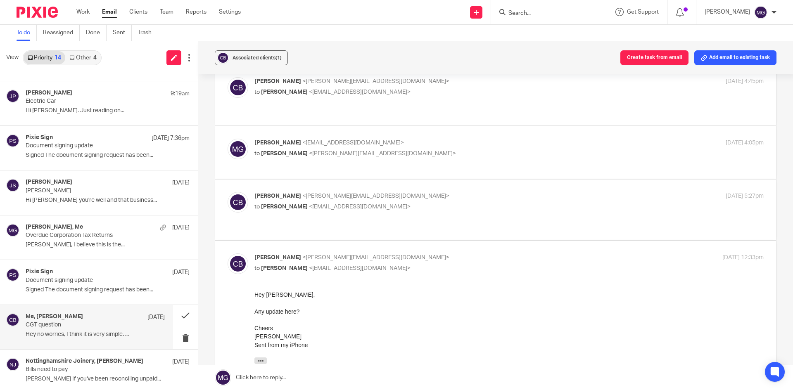
scroll to position [0, 0]
click at [405, 264] on p "to [PERSON_NAME] <[EMAIL_ADDRESS][DOMAIN_NAME]>" at bounding box center [424, 268] width 340 height 9
checkbox input "false"
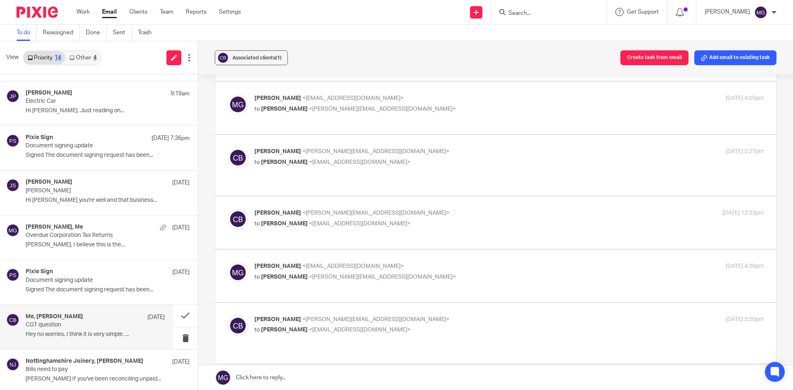
scroll to position [165, 0]
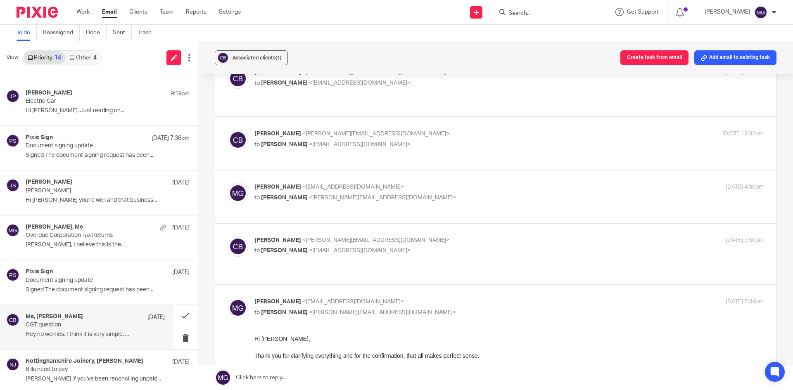
click at [370, 195] on span "<[PERSON_NAME][EMAIL_ADDRESS][DOMAIN_NAME]>" at bounding box center [382, 198] width 147 height 6
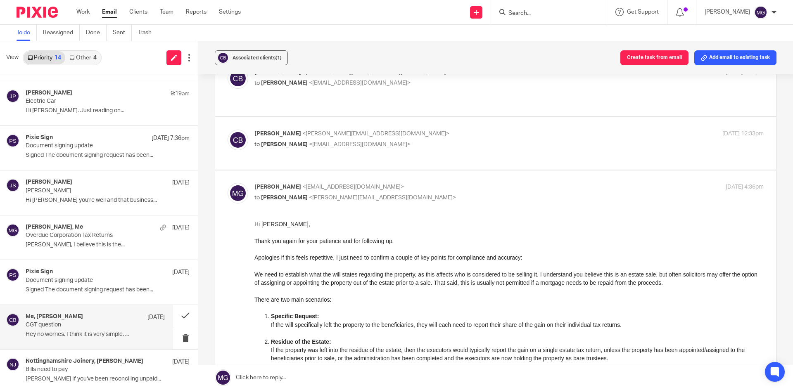
scroll to position [0, 0]
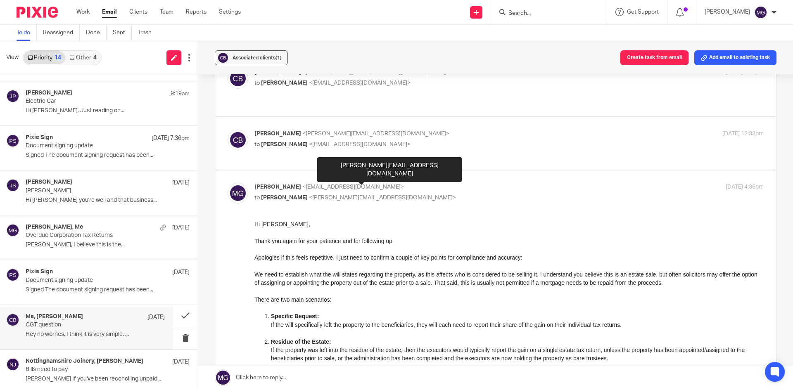
click at [370, 195] on span "<[PERSON_NAME][EMAIL_ADDRESS][DOMAIN_NAME]>" at bounding box center [382, 198] width 147 height 6
checkbox input "false"
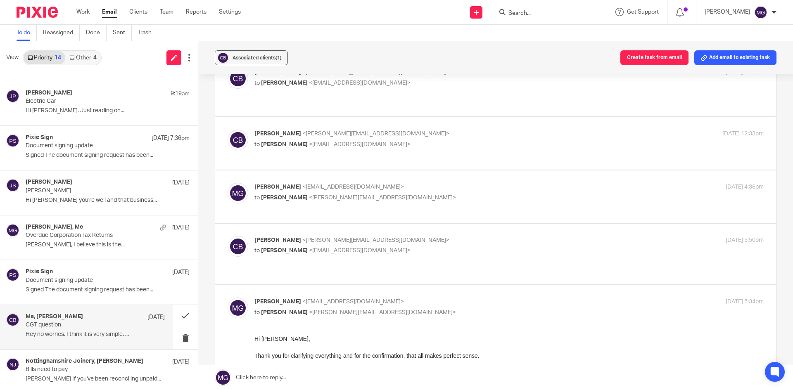
click at [377, 236] on p "[PERSON_NAME] <[PERSON_NAME][EMAIL_ADDRESS][DOMAIN_NAME]>" at bounding box center [424, 240] width 340 height 9
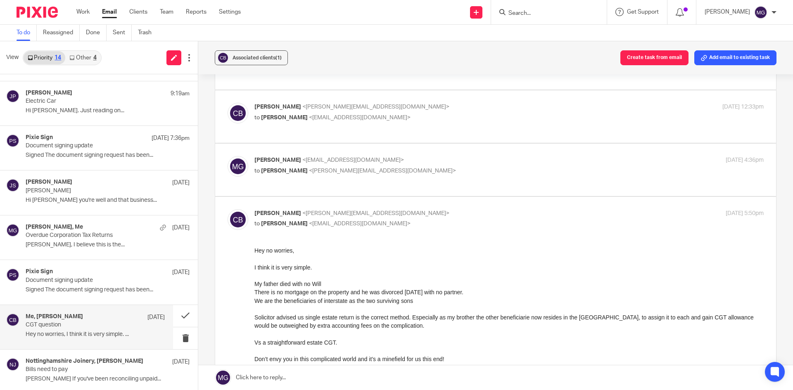
scroll to position [207, 0]
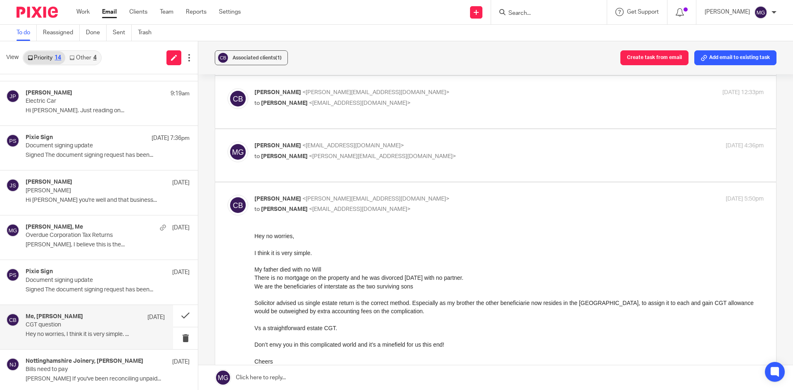
click at [419, 195] on p "[PERSON_NAME] <[PERSON_NAME][EMAIL_ADDRESS][DOMAIN_NAME]>" at bounding box center [424, 199] width 340 height 9
checkbox input "false"
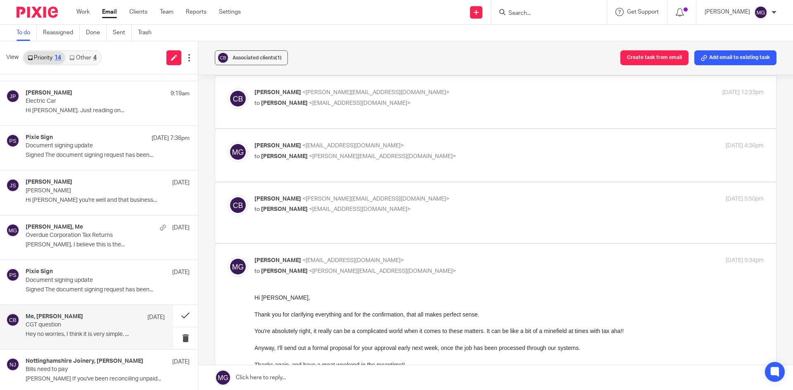
click at [577, 69] on div "Associated clients (1) Create task from email Add email to existing task" at bounding box center [495, 57] width 595 height 33
click at [497, 351] on p "Anyway, I'll send out a formal proposal for your approval early next week, once…" at bounding box center [508, 348] width 509 height 8
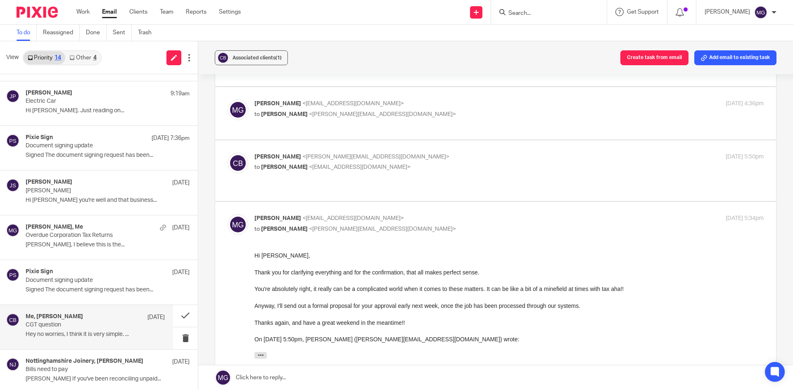
scroll to position [289, 0]
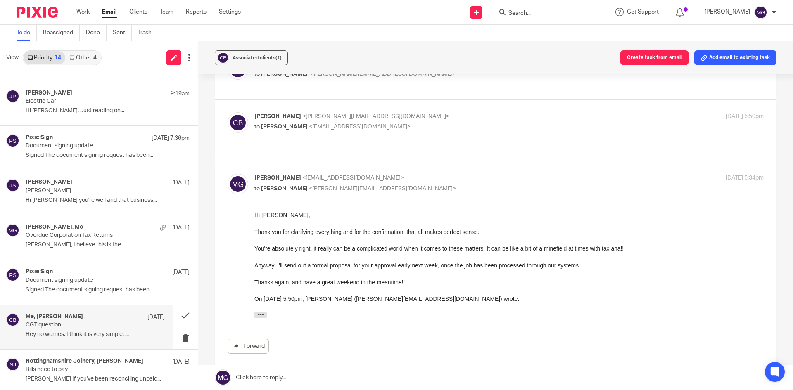
click at [271, 375] on link at bounding box center [495, 378] width 595 height 25
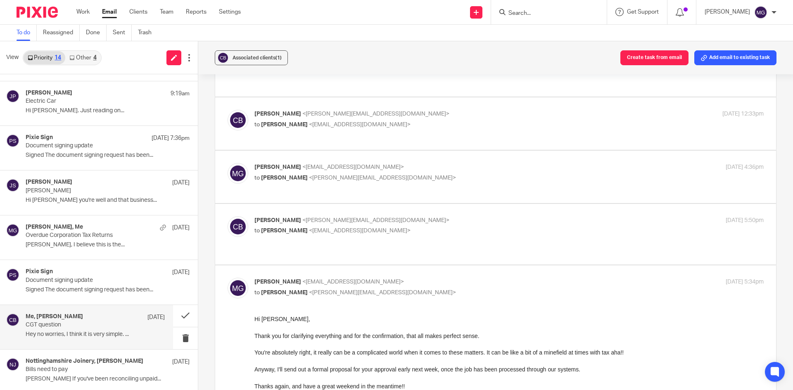
scroll to position [127, 0]
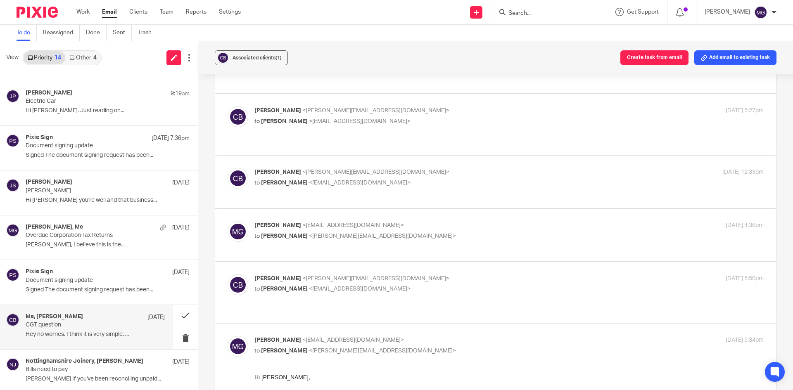
click at [310, 276] on span "<[PERSON_NAME][EMAIL_ADDRESS][DOMAIN_NAME]>" at bounding box center [375, 279] width 147 height 6
checkbox input "true"
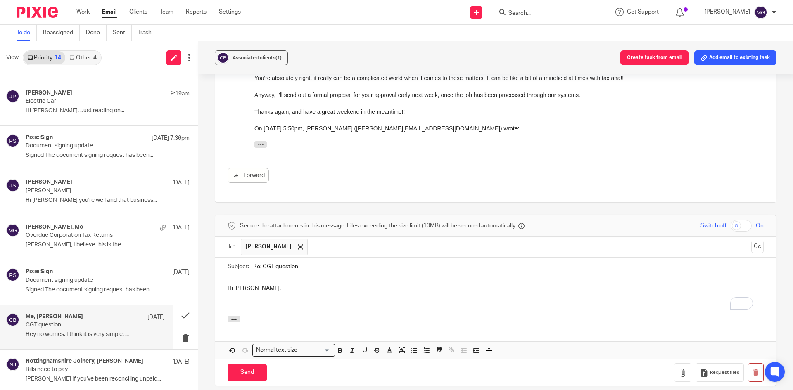
scroll to position [1407, 0]
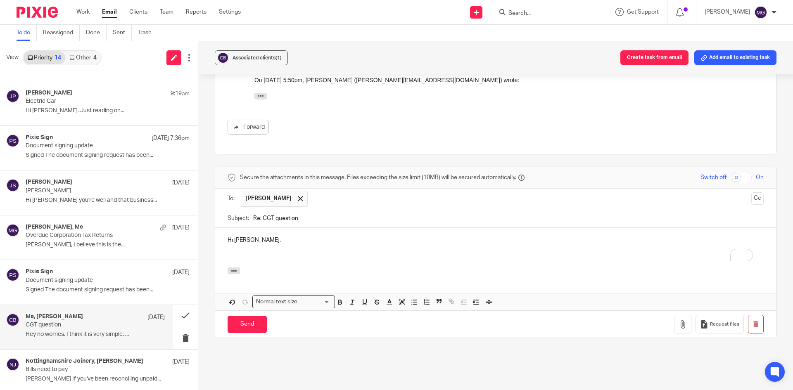
click at [240, 253] on p "To enrich screen reader interactions, please activate Accessibility in Grammarl…" at bounding box center [496, 257] width 536 height 8
